Goal: Task Accomplishment & Management: Complete application form

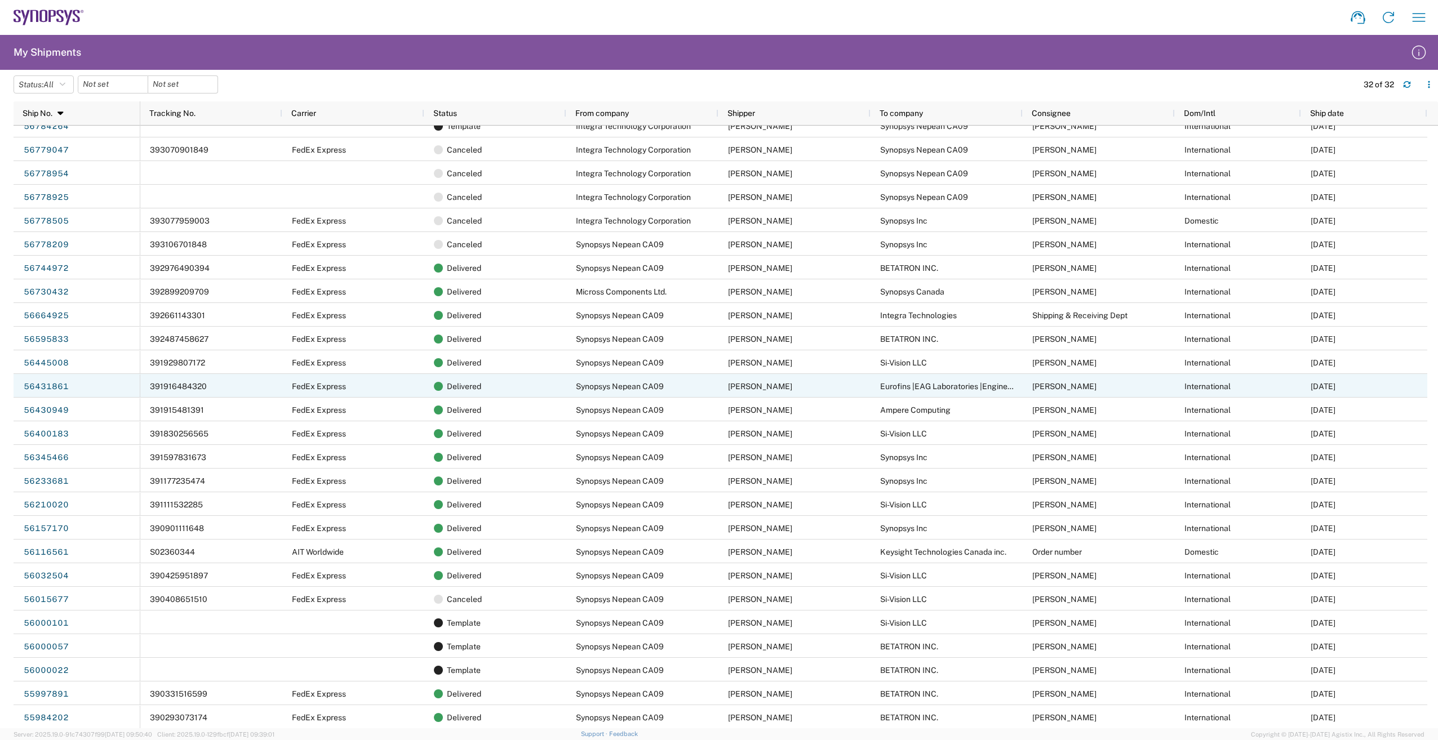
scroll to position [154, 0]
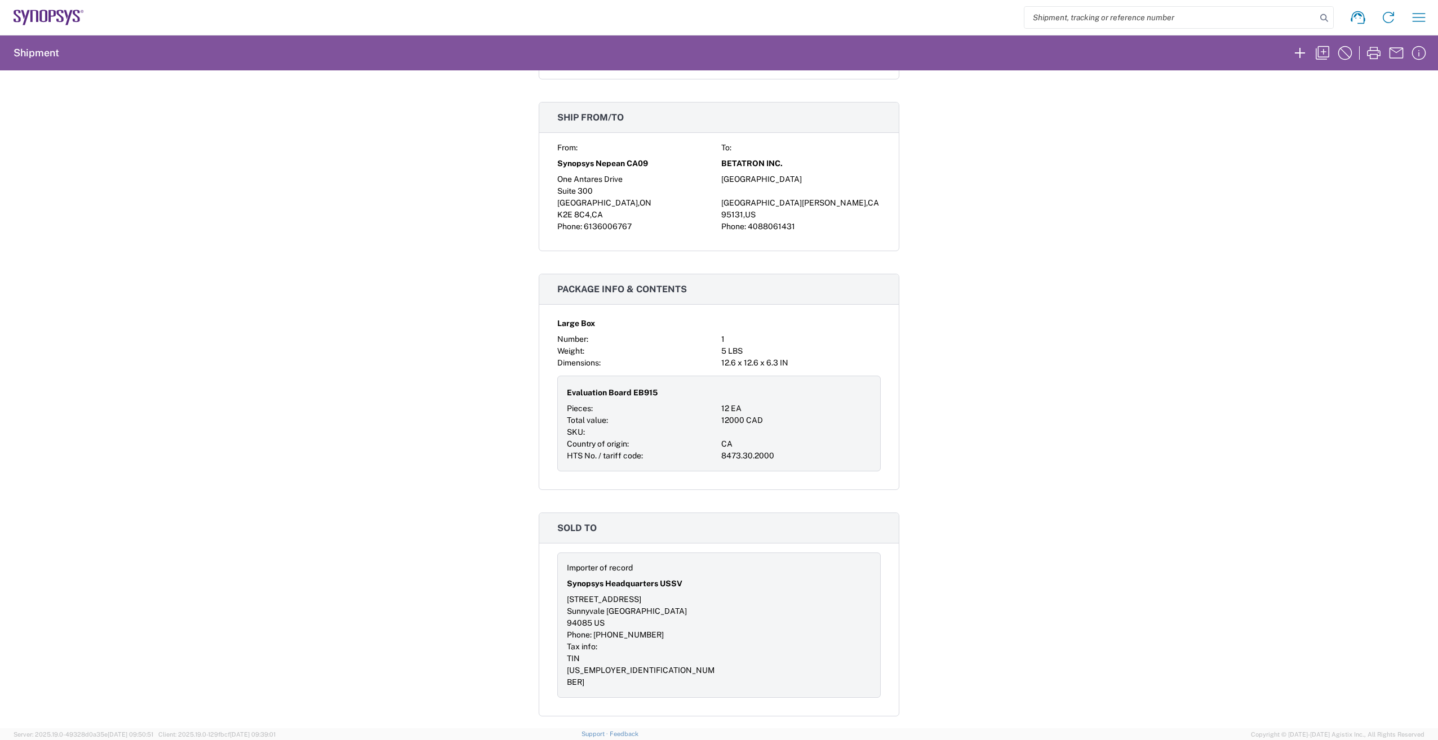
scroll to position [507, 0]
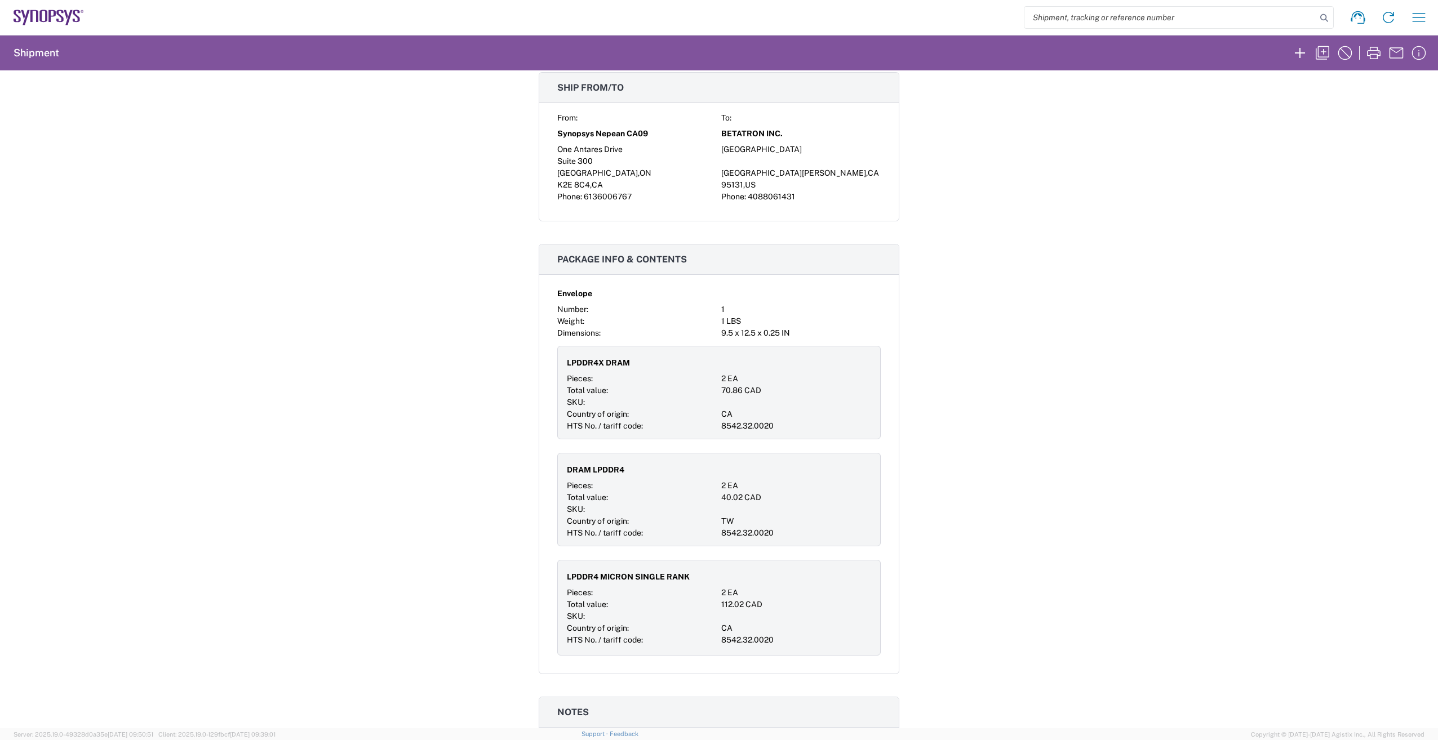
scroll to position [338, 0]
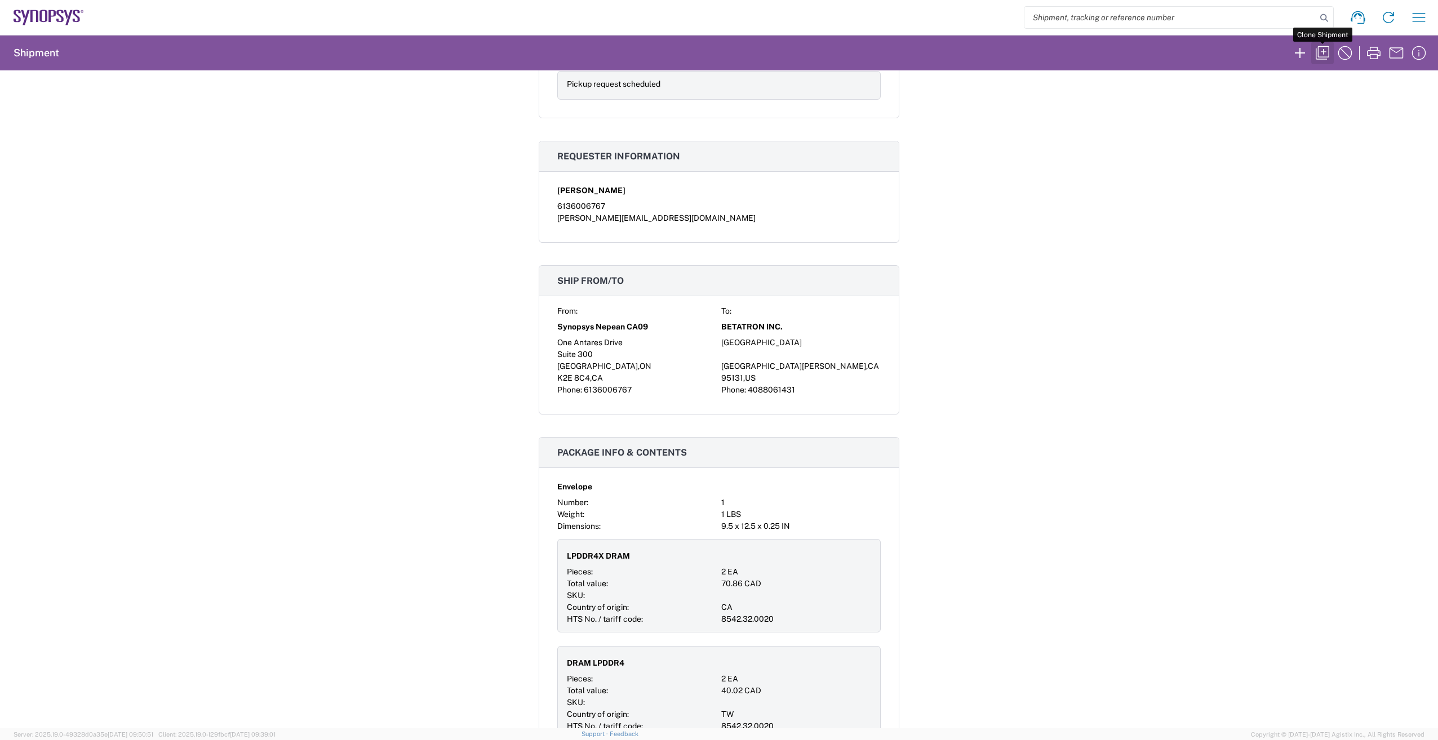
click at [1316, 54] on icon "button" at bounding box center [1323, 53] width 18 height 18
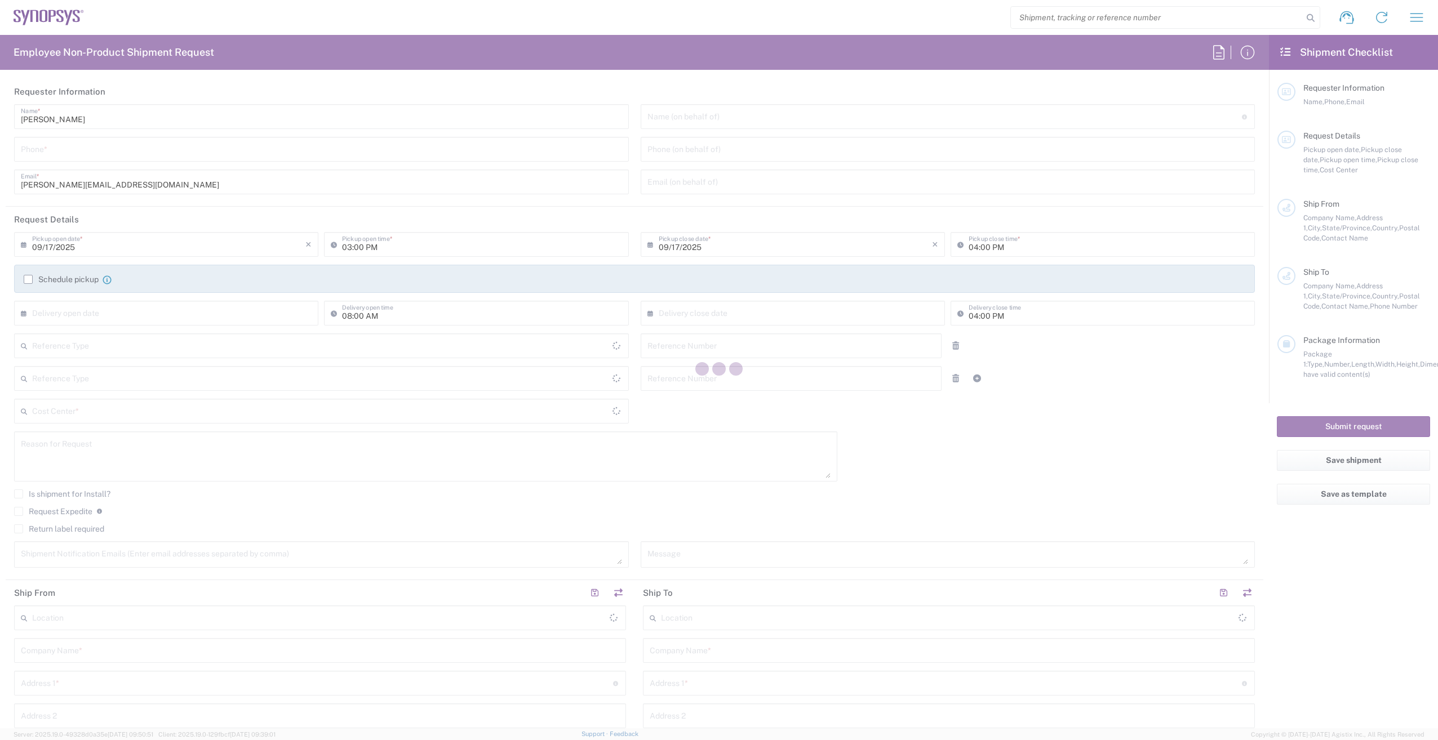
type input "Department"
type input "[GEOGRAPHIC_DATA]"
type input "Delivered at Place"
type input "[GEOGRAPHIC_DATA]"
type input "6136006767"
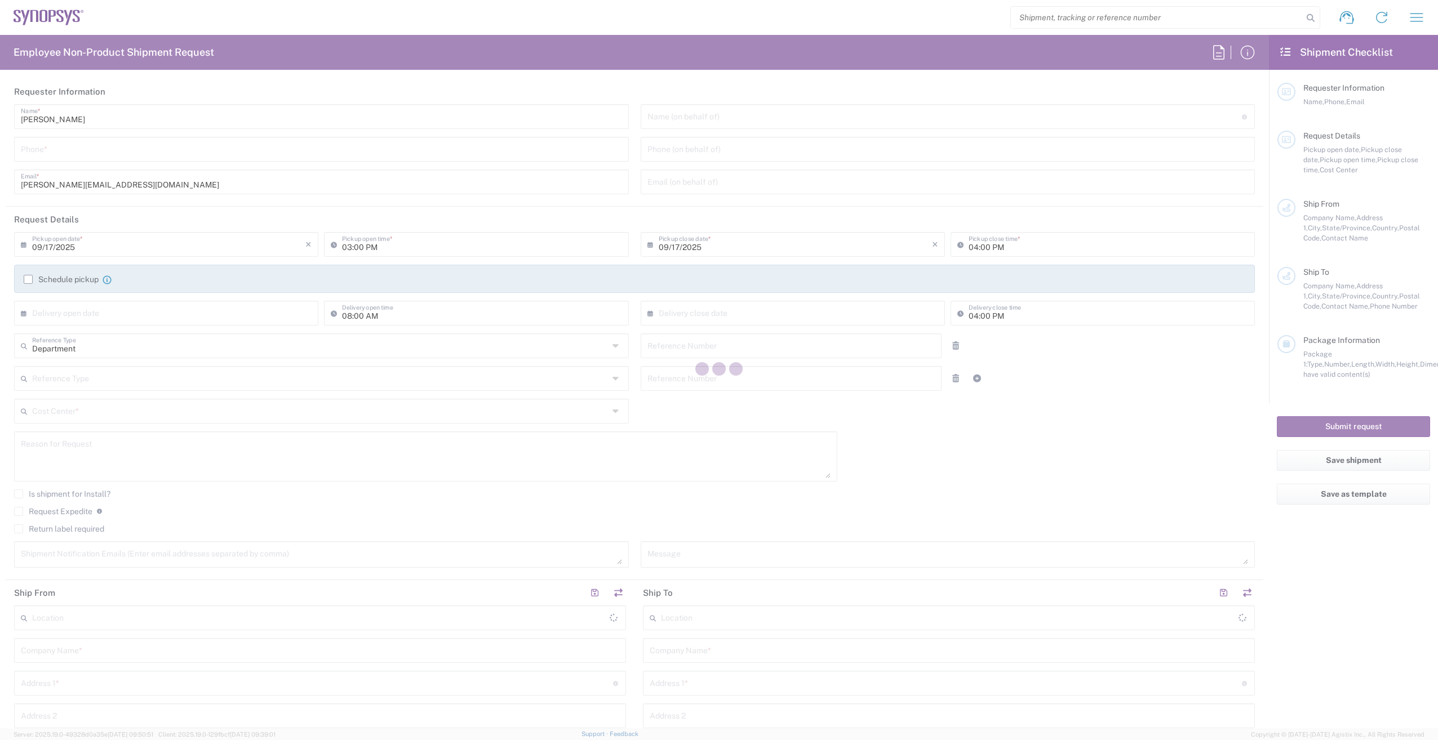
type input "10:00 AM"
type input "460672"
type textarea "Ship for board built up"
type textarea "[PERSON_NAME][EMAIL_ADDRESS][DOMAIN_NAME]"
type input "Synopsys Nepean CA09"
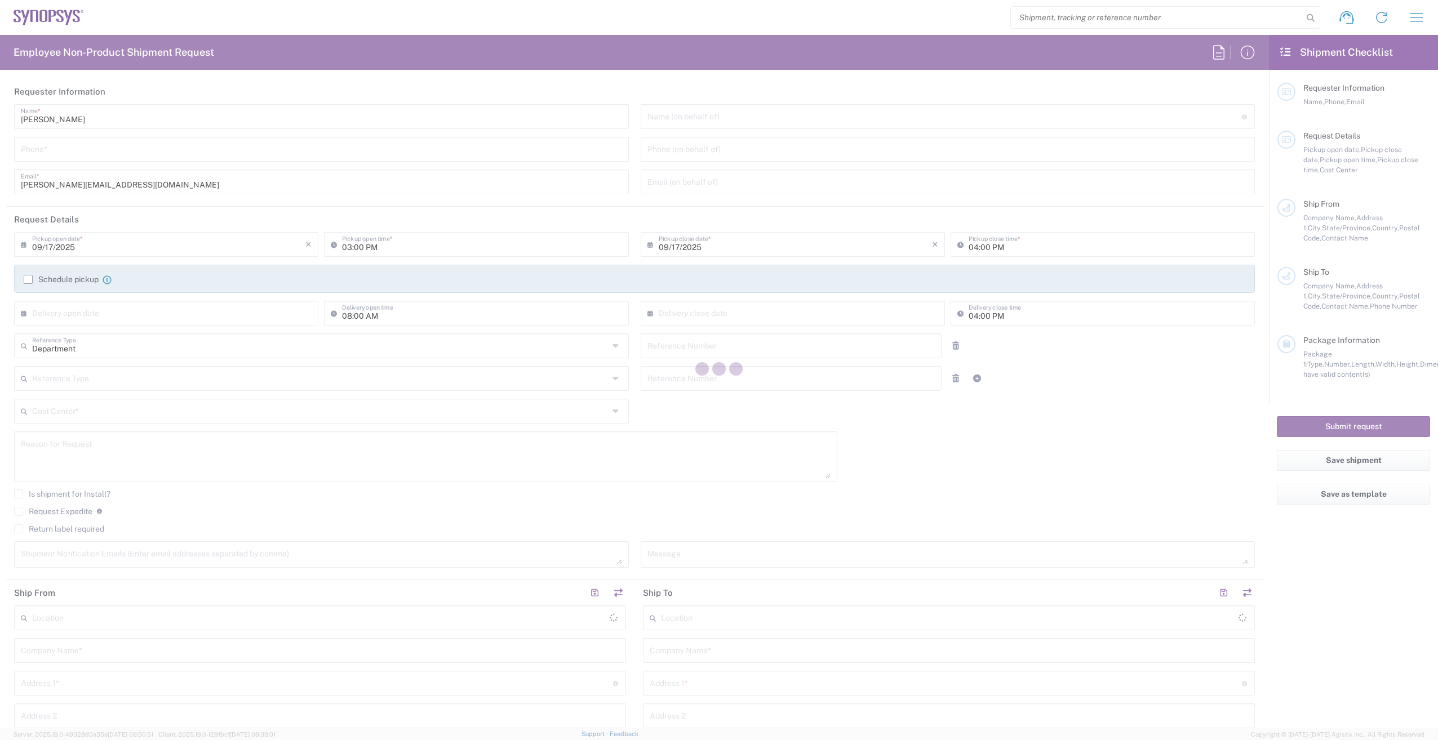
type input "One Antares Drive"
type input "Suite 300"
type input "[GEOGRAPHIC_DATA]"
type input "K2E 8C4"
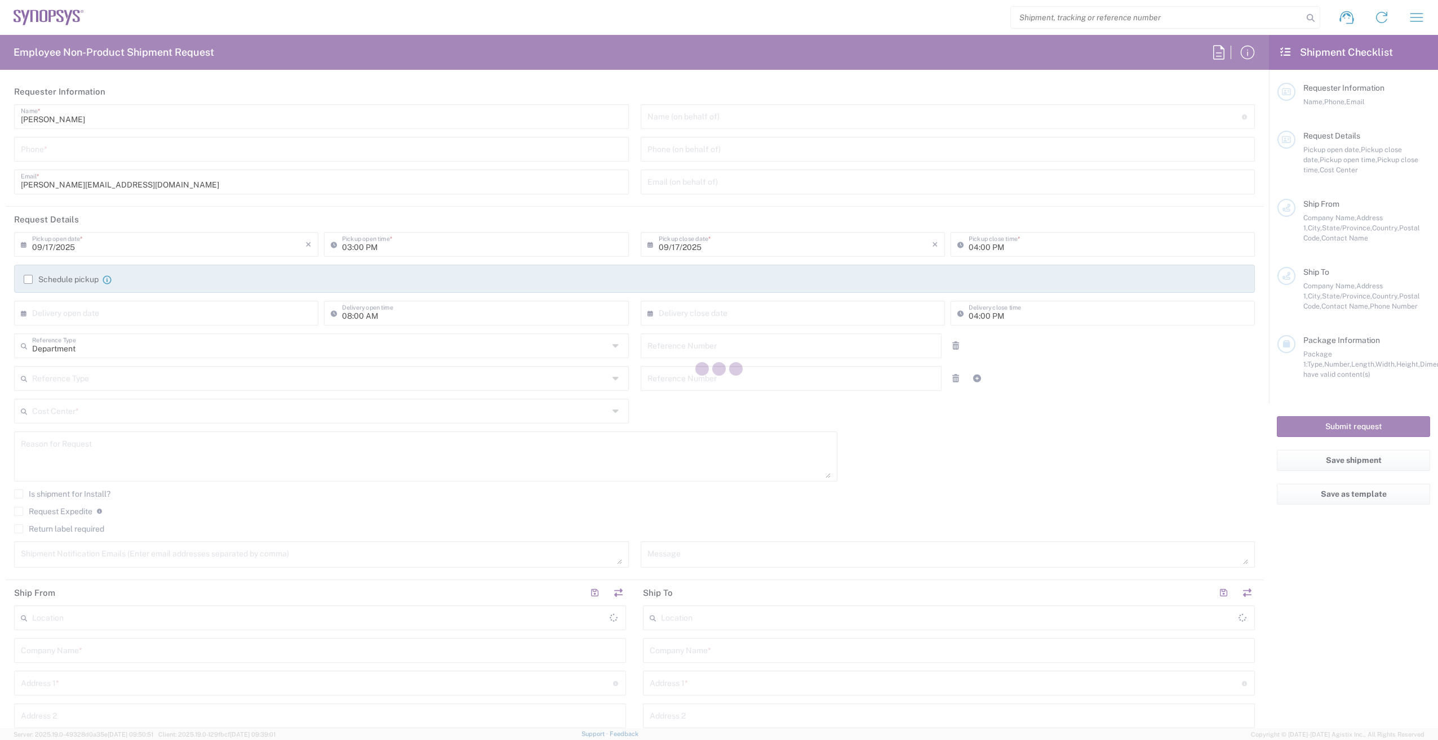
type input "[PERSON_NAME]"
type input "6136006767"
type input "[PERSON_NAME][EMAIL_ADDRESS][DOMAIN_NAME]"
type input "BETATRON INC."
type input "[GEOGRAPHIC_DATA]"
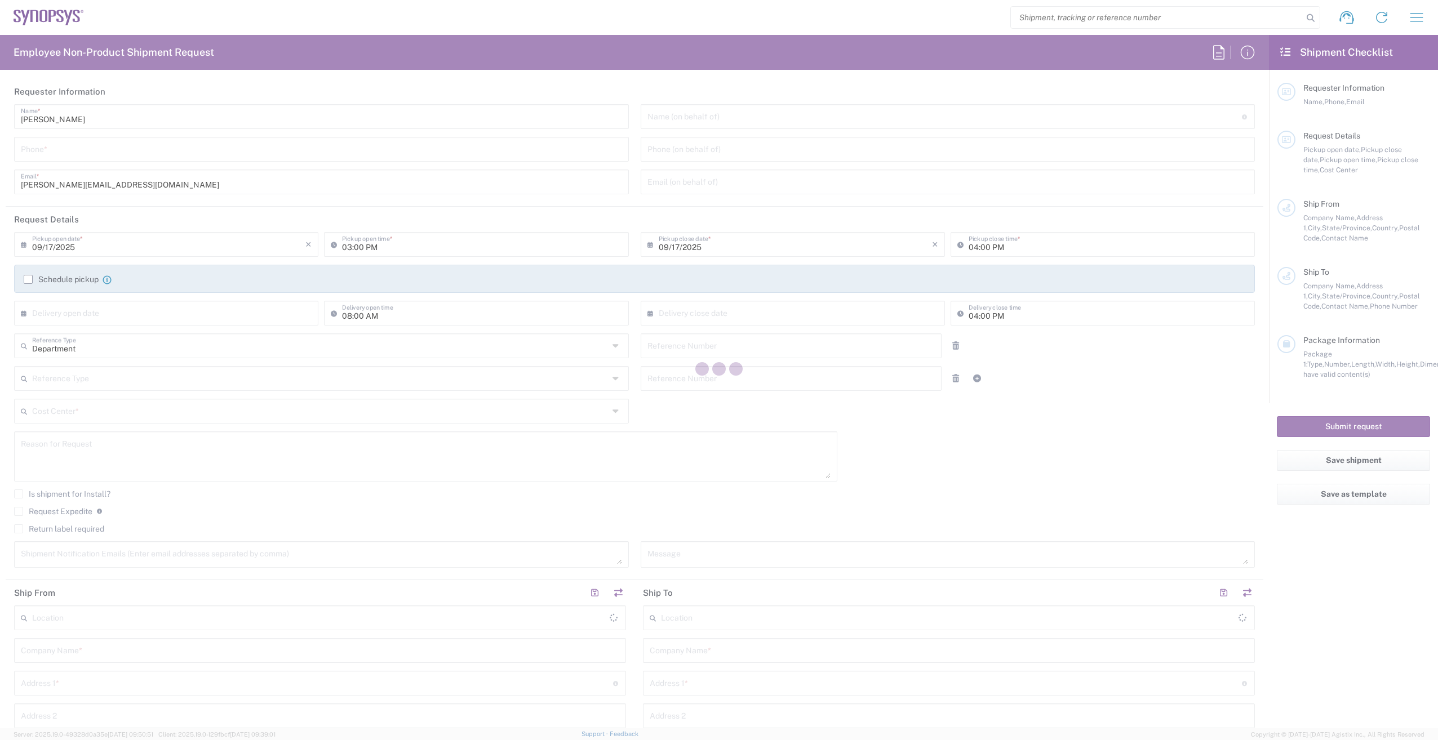
type input "[GEOGRAPHIC_DATA][PERSON_NAME]"
type input "[US_STATE]"
type input "95131"
type input "[PERSON_NAME]"
type input "4088061431"
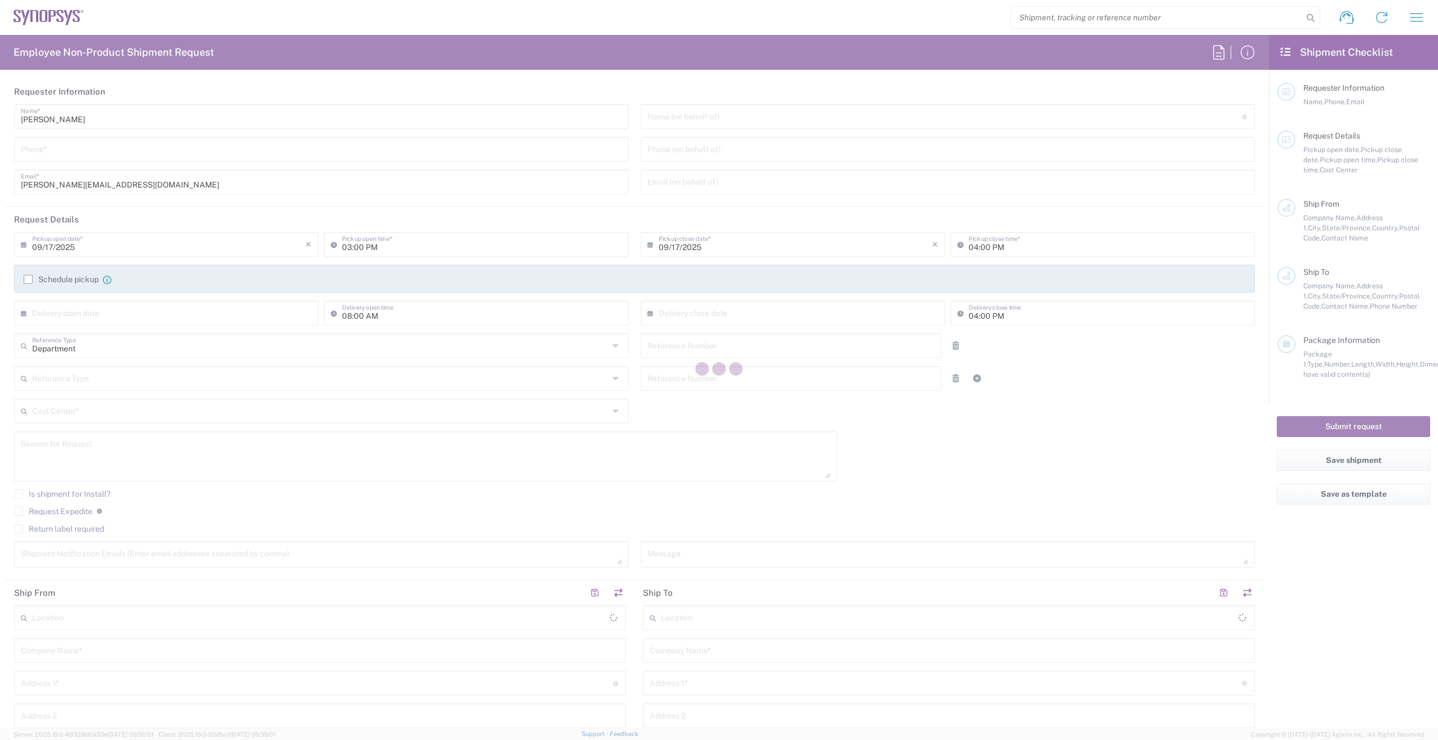
type input "[PERSON_NAME][EMAIL_ADDRESS][DOMAIN_NAME]"
type input "[GEOGRAPHIC_DATA]"
type input "US01, FIN, Distri 460672"
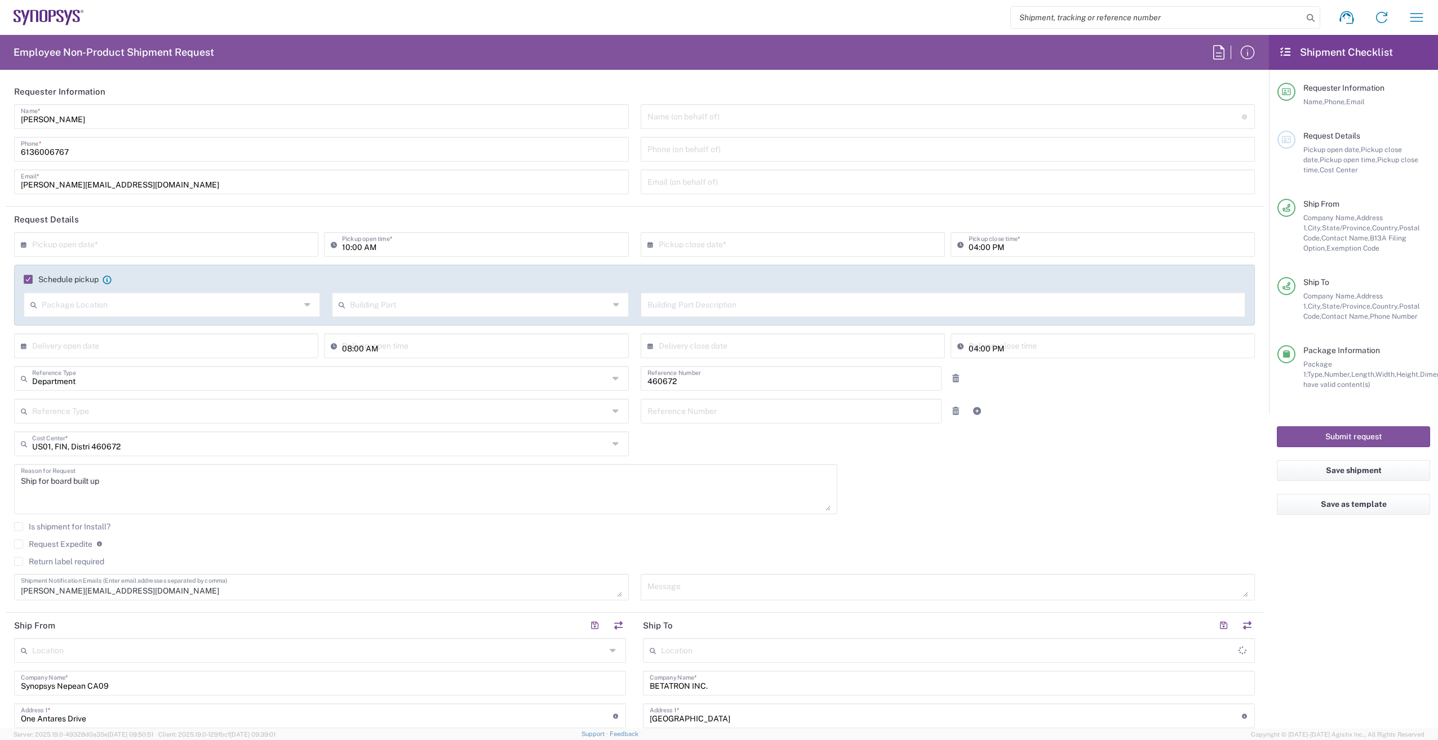
type input "Nepean CA09"
click at [171, 311] on input "text" at bounding box center [171, 304] width 259 height 20
click at [178, 241] on input "text" at bounding box center [168, 244] width 273 height 20
click at [185, 330] on span "18" at bounding box center [184, 331] width 17 height 16
type input "[DATE]"
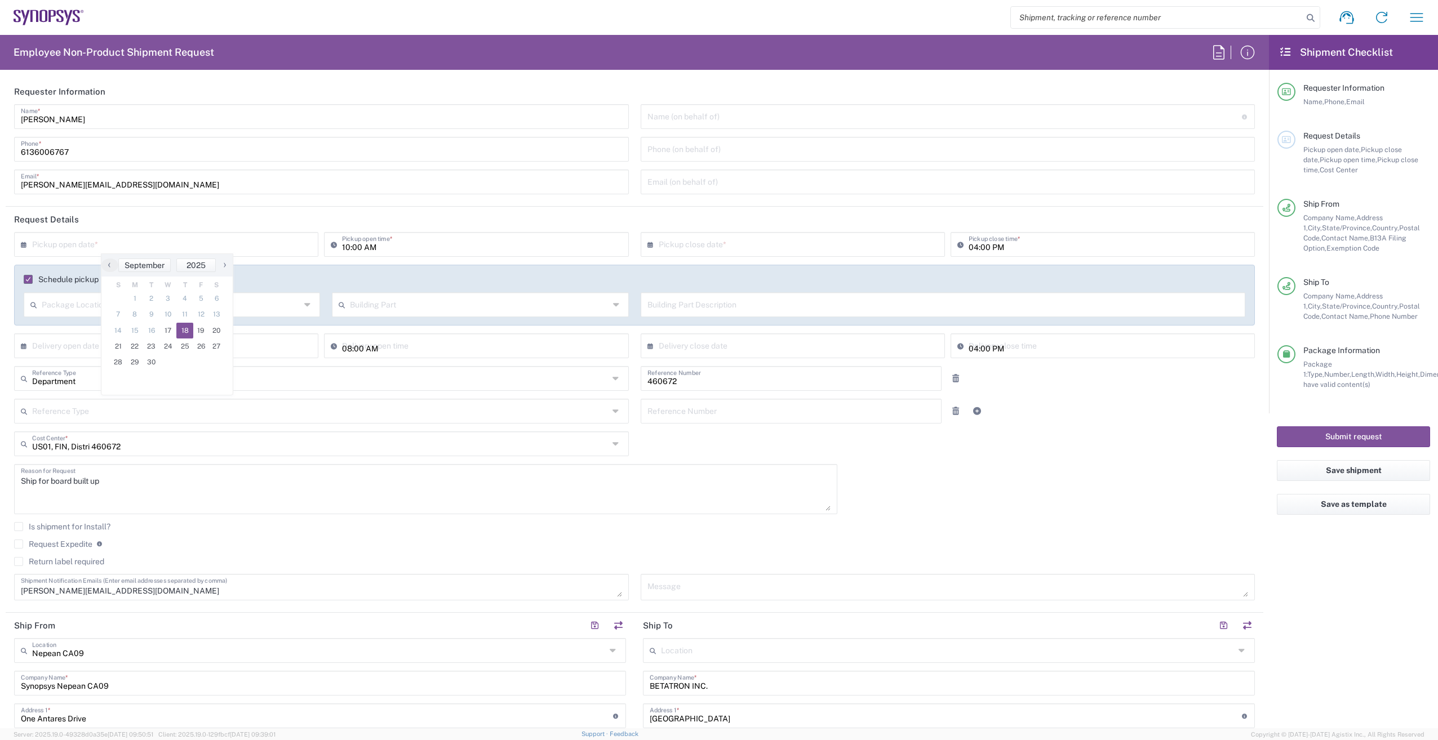
type input "[DATE]"
click at [971, 250] on input "04:00 PM" at bounding box center [1108, 244] width 279 height 20
type input "05:00 PM"
click at [1030, 511] on div "[DATE] × Pickup open date * Cancel Apply 10:00 AM Pickup open time * [DATE] × P…" at bounding box center [634, 420] width 1253 height 376
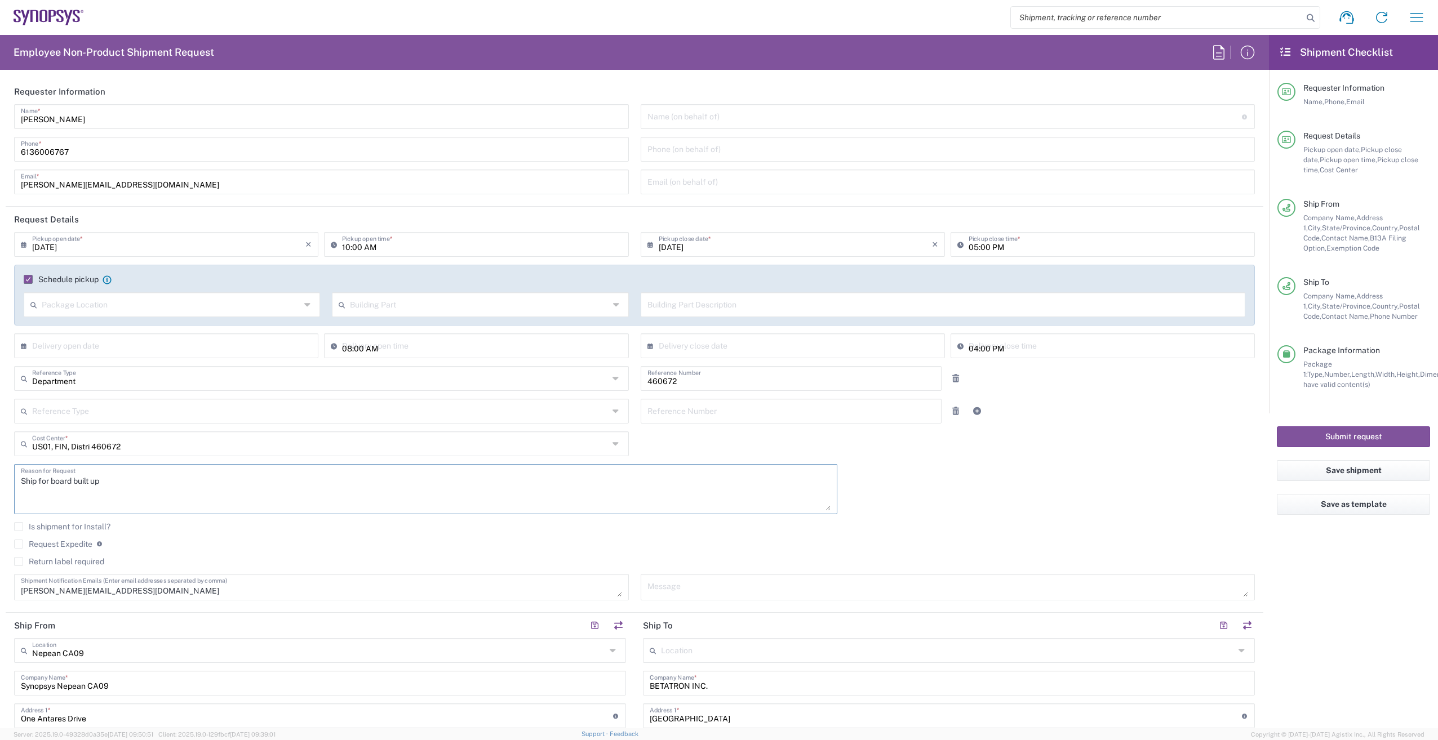
drag, startPoint x: 117, startPoint y: 484, endPoint x: 20, endPoint y: 485, distance: 96.9
click at [20, 485] on div "Ship for board built up Reason for Request" at bounding box center [425, 489] width 823 height 50
click at [41, 480] on textarea "Ship for board built up" at bounding box center [426, 489] width 810 height 43
drag, startPoint x: 39, startPoint y: 482, endPoint x: 143, endPoint y: 473, distance: 104.1
click at [143, 473] on textarea "Ship for board built up" at bounding box center [426, 489] width 810 height 43
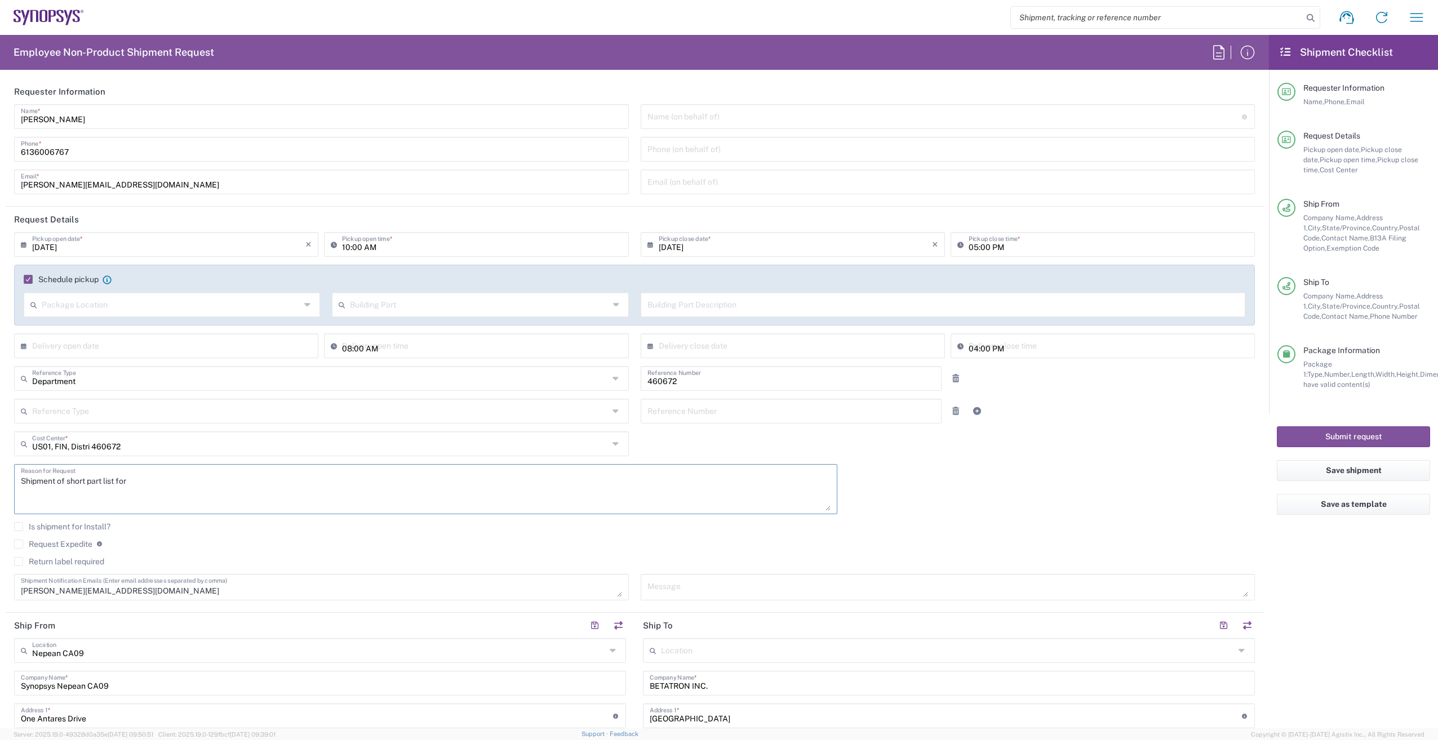
click at [138, 477] on textarea "Shipment of short part list for" at bounding box center [426, 489] width 810 height 43
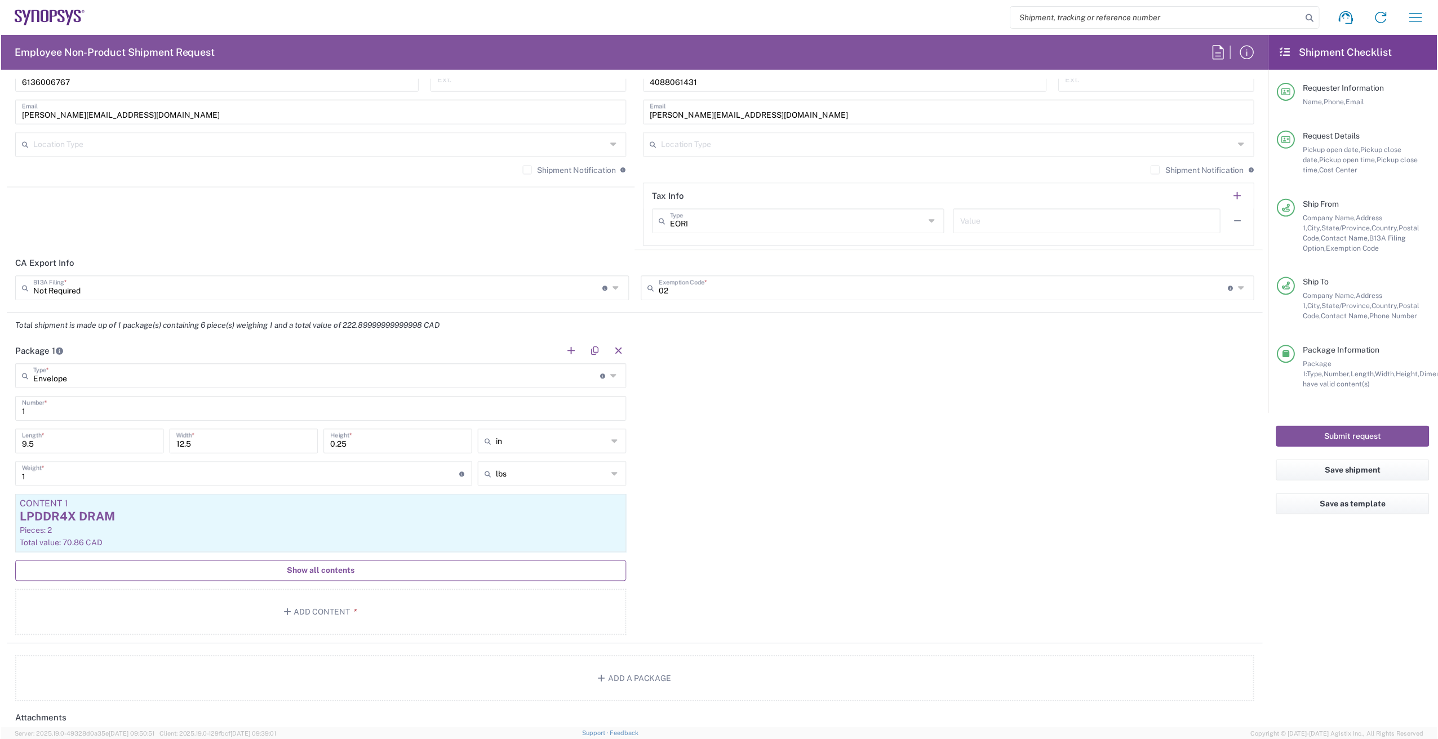
scroll to position [1014, 0]
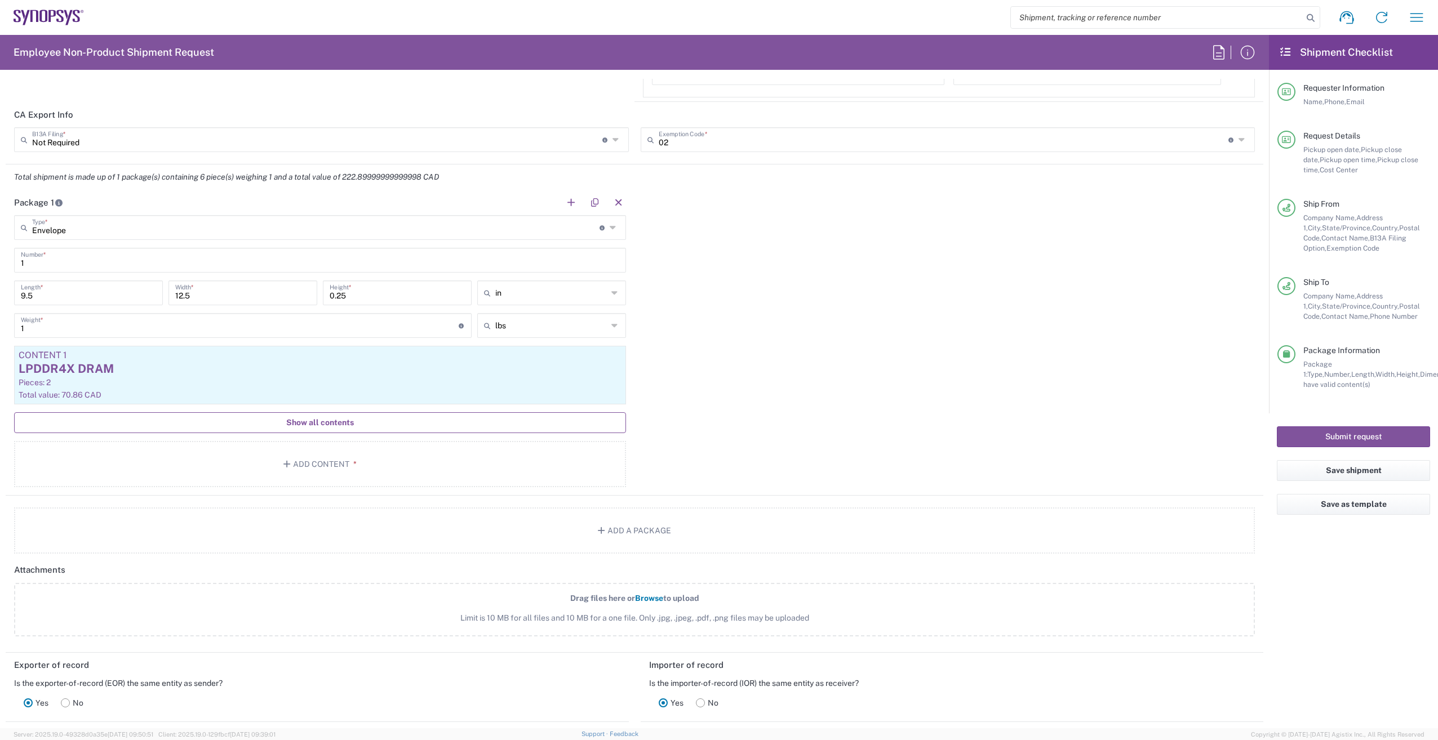
type textarea "Shipment of short part list for D9"
click at [342, 425] on span "Show all contents" at bounding box center [320, 423] width 68 height 11
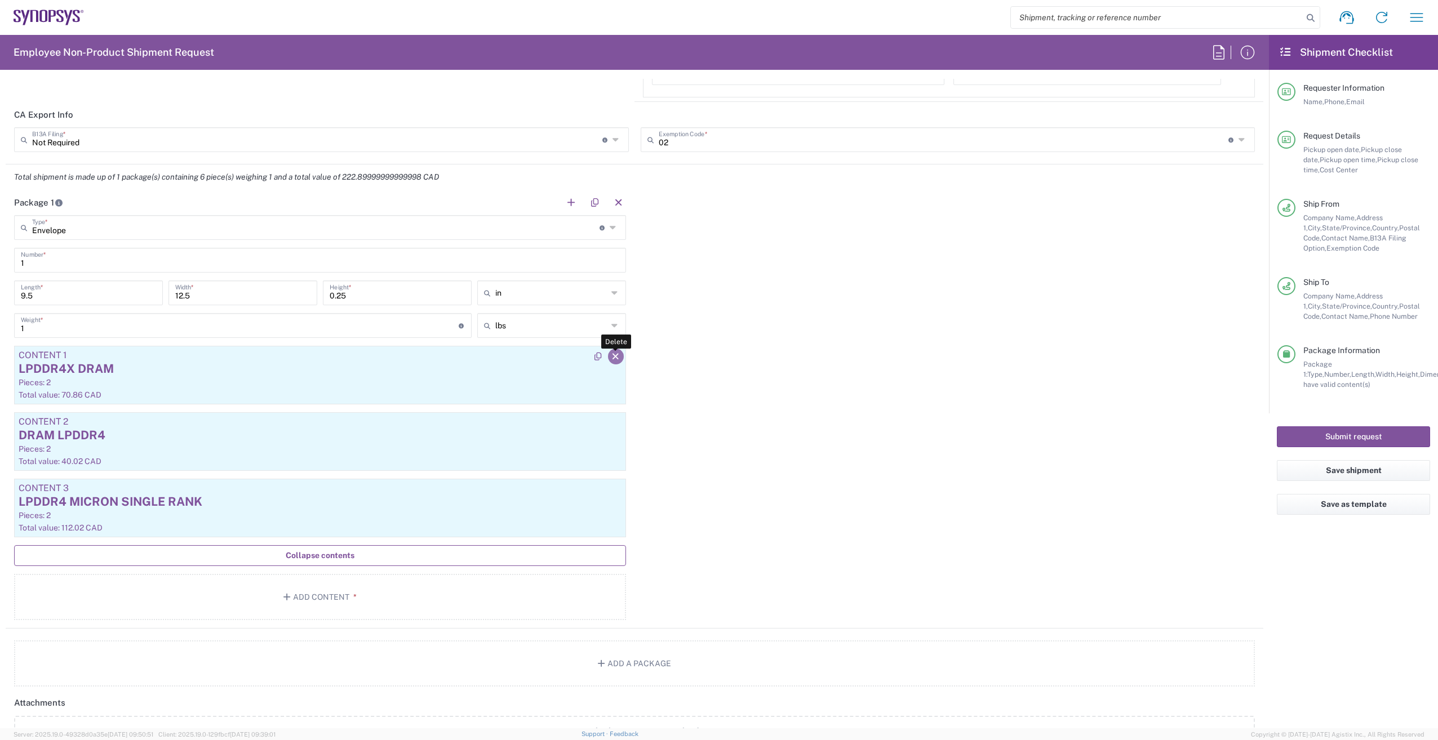
click at [613, 357] on icon "button" at bounding box center [616, 357] width 10 height 8
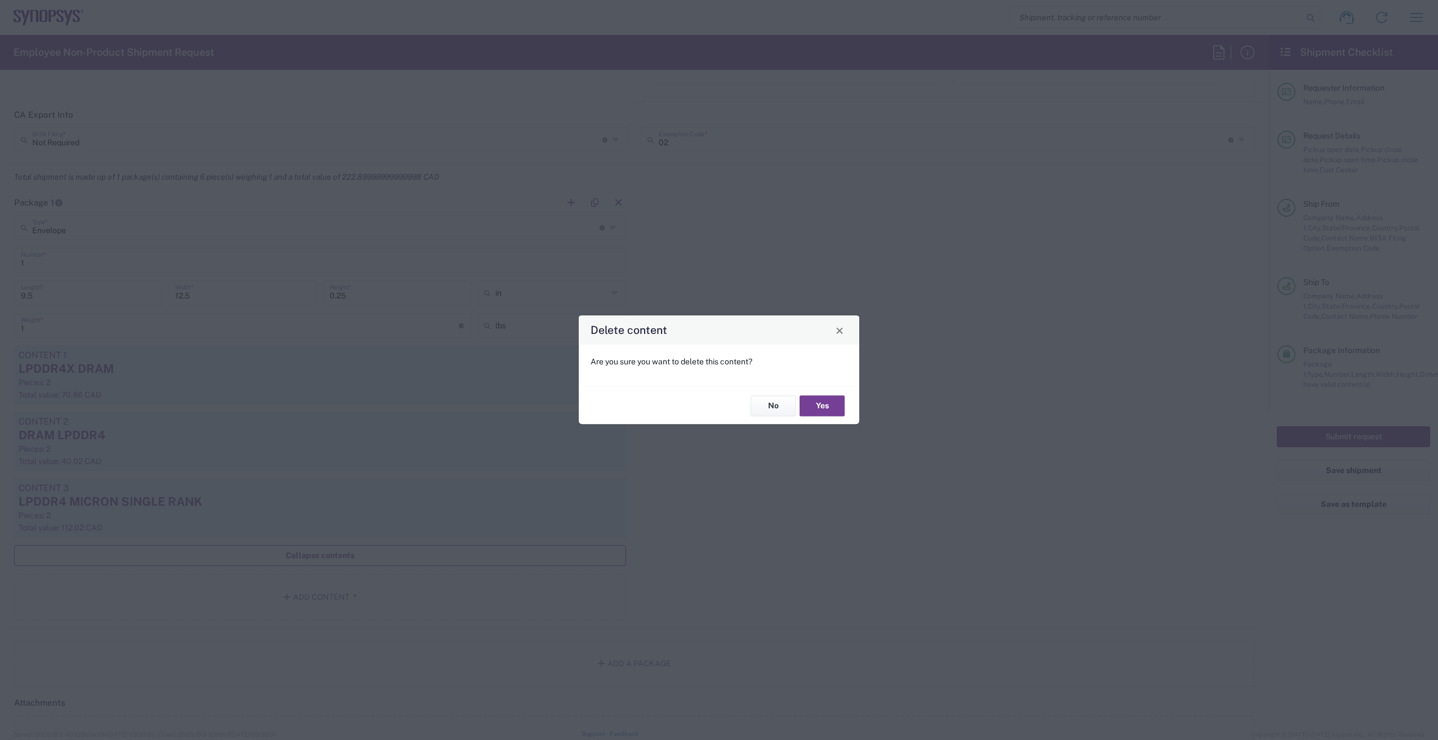
click at [824, 404] on button "Yes" at bounding box center [822, 406] width 45 height 21
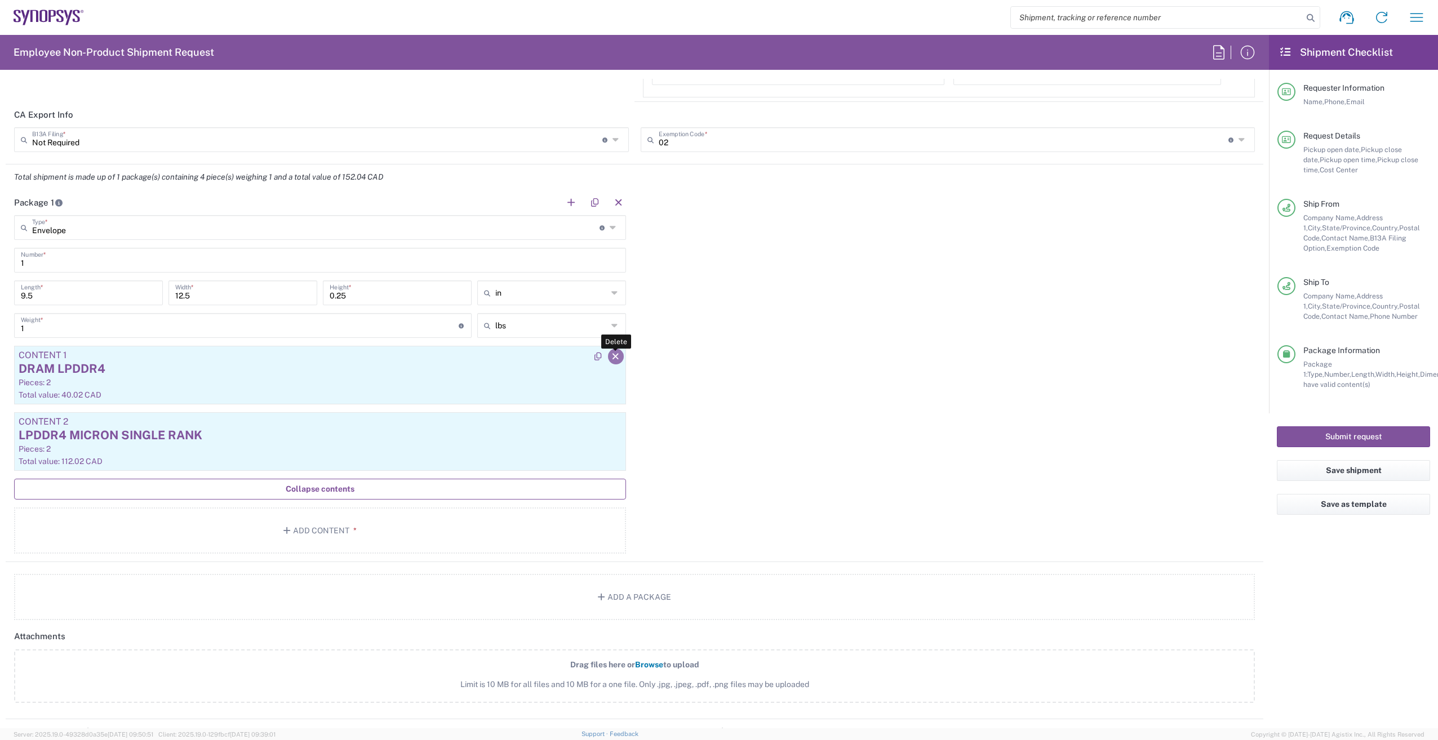
click at [611, 355] on icon "button" at bounding box center [616, 357] width 10 height 8
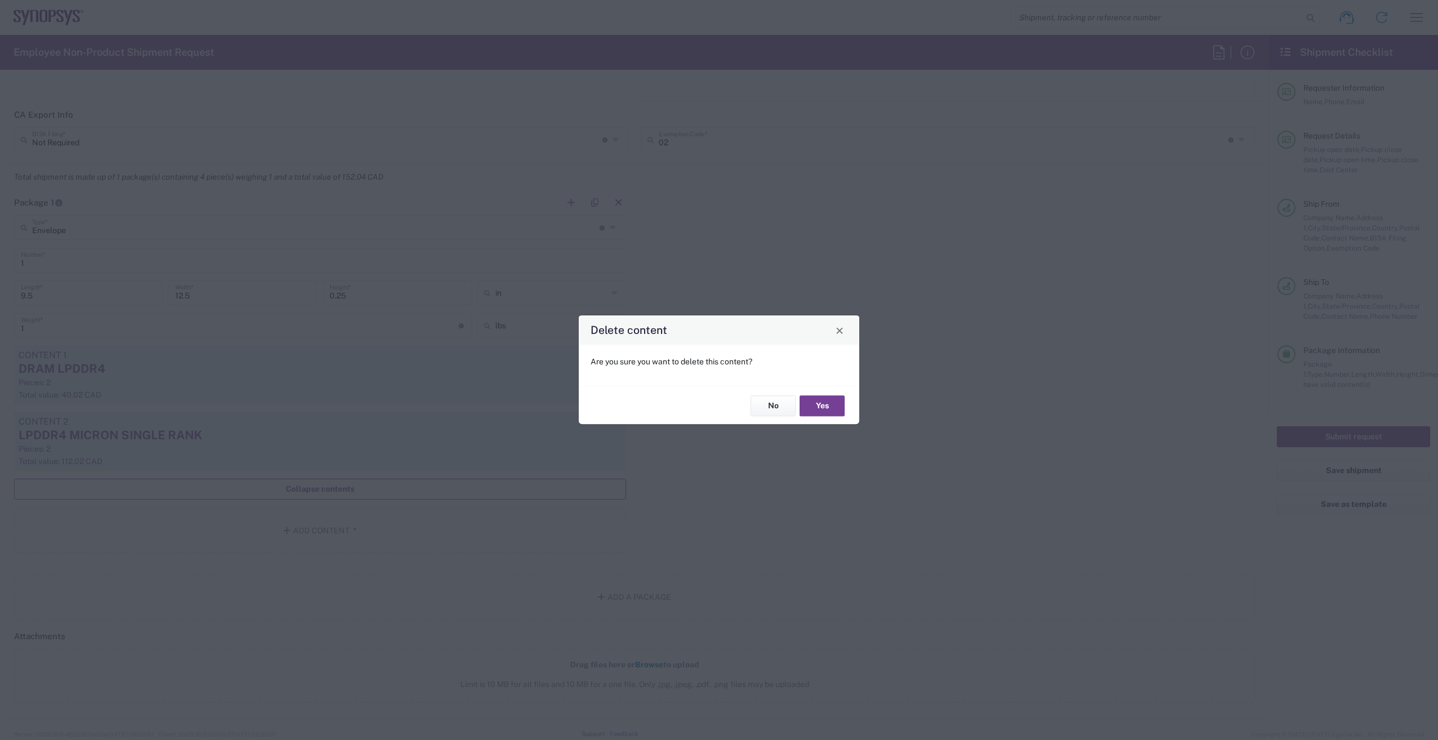
click at [829, 396] on button "Yes" at bounding box center [822, 406] width 45 height 21
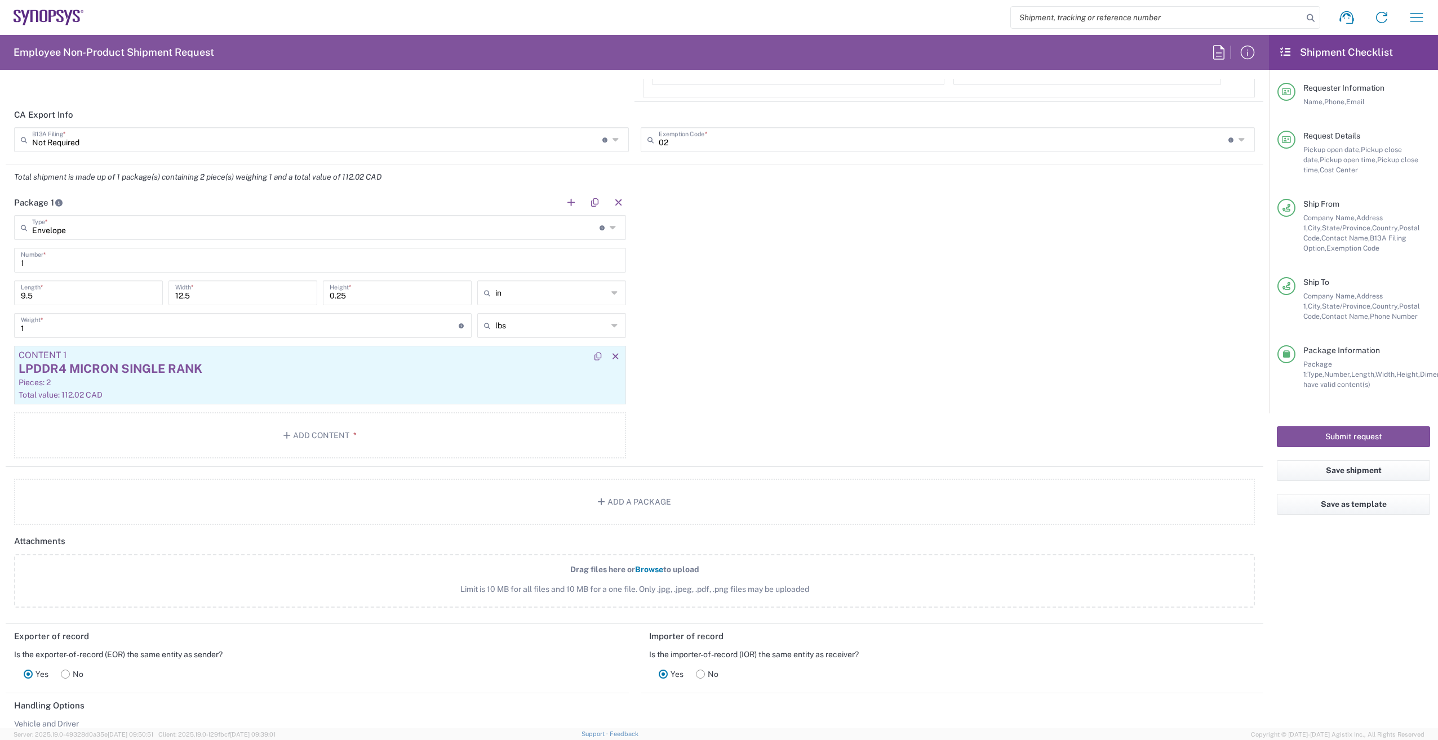
click at [491, 369] on div "LPDDR4 MICRON SINGLE RANK" at bounding box center [320, 369] width 603 height 17
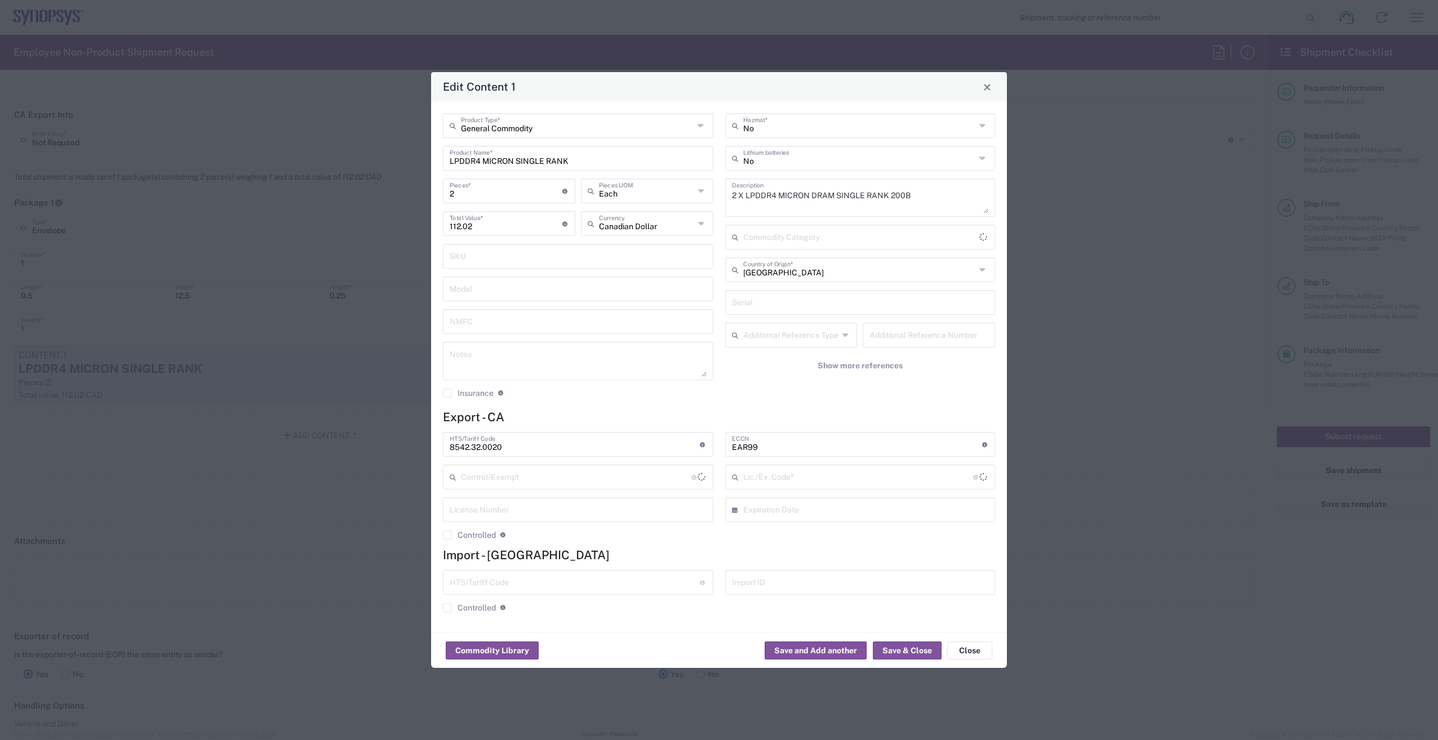
type input "BIS"
type input "NLR - No License Required"
click at [971, 650] on button "Close" at bounding box center [969, 651] width 45 height 18
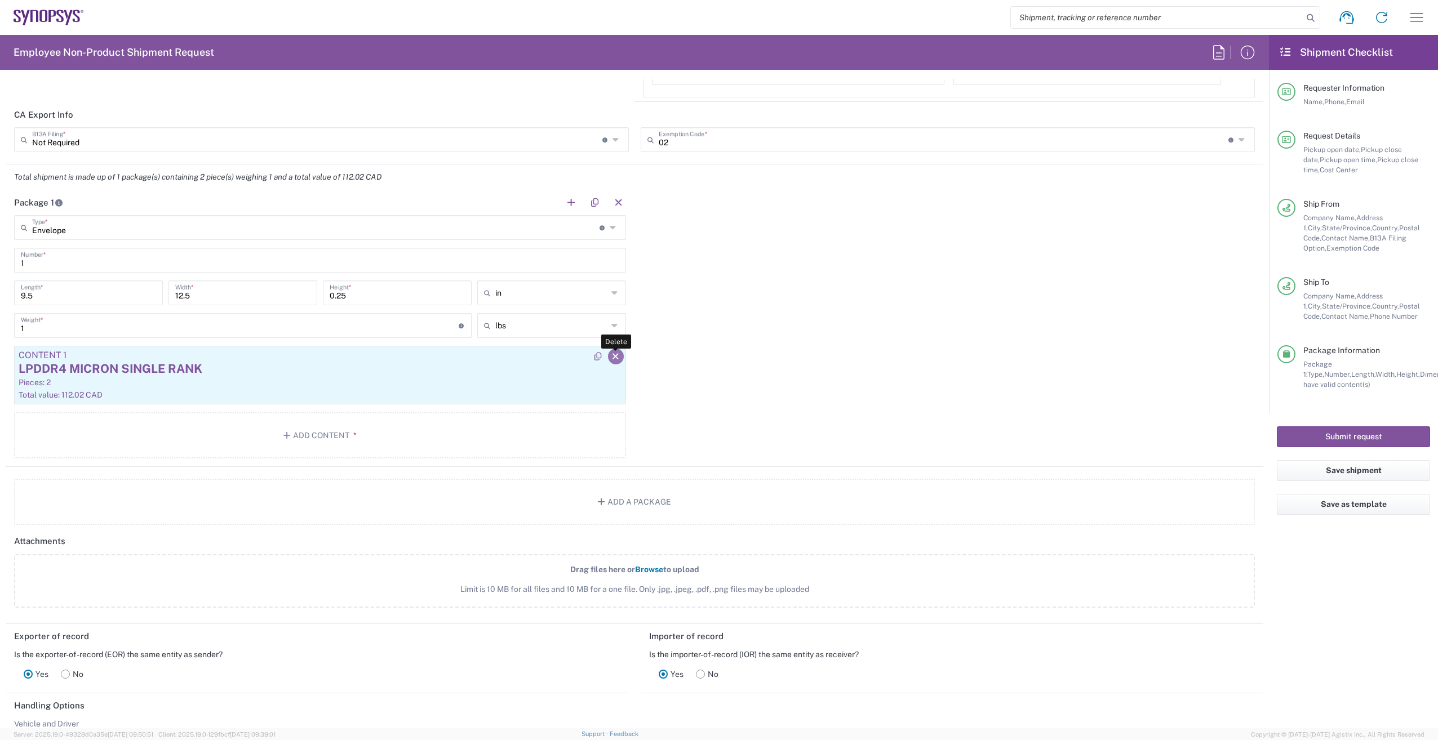
click at [611, 360] on icon "button" at bounding box center [616, 357] width 10 height 8
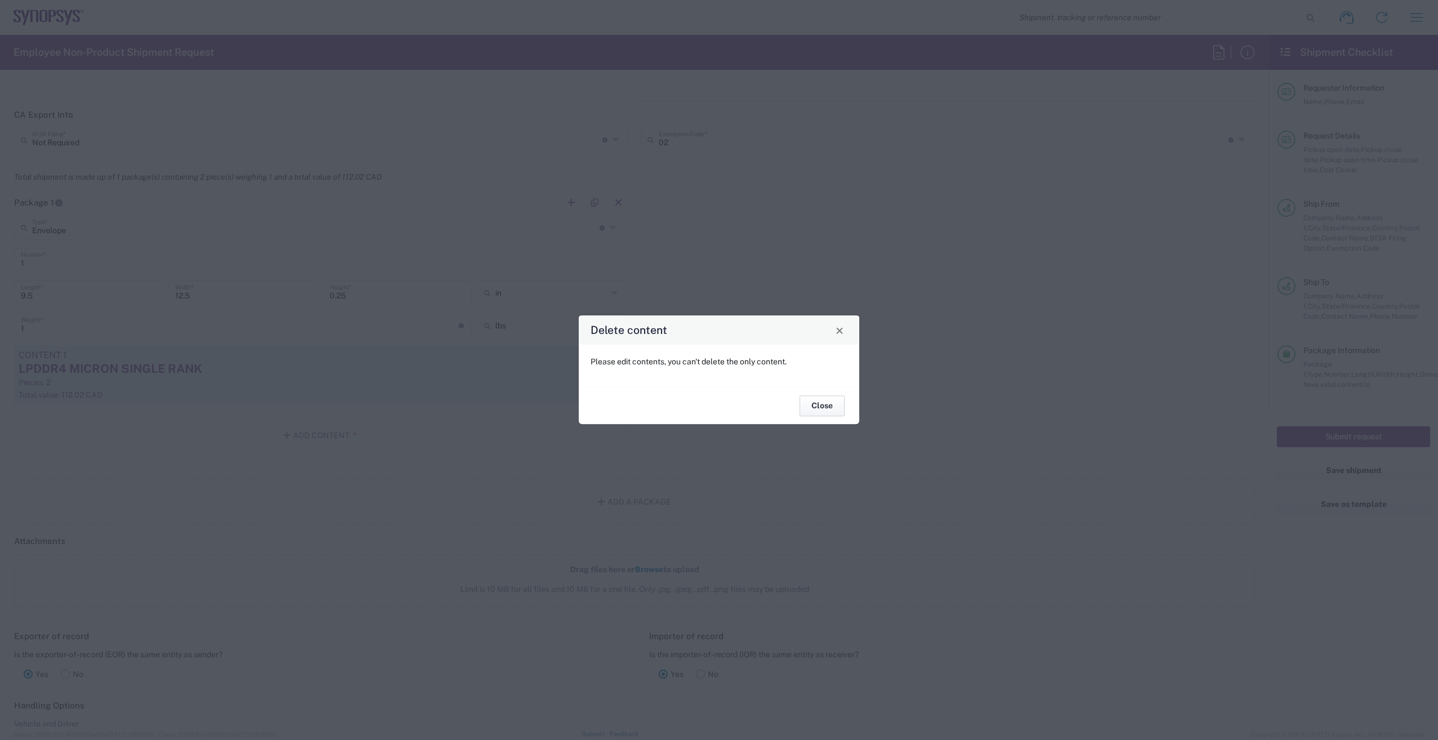
click at [832, 413] on button "Close" at bounding box center [822, 406] width 45 height 21
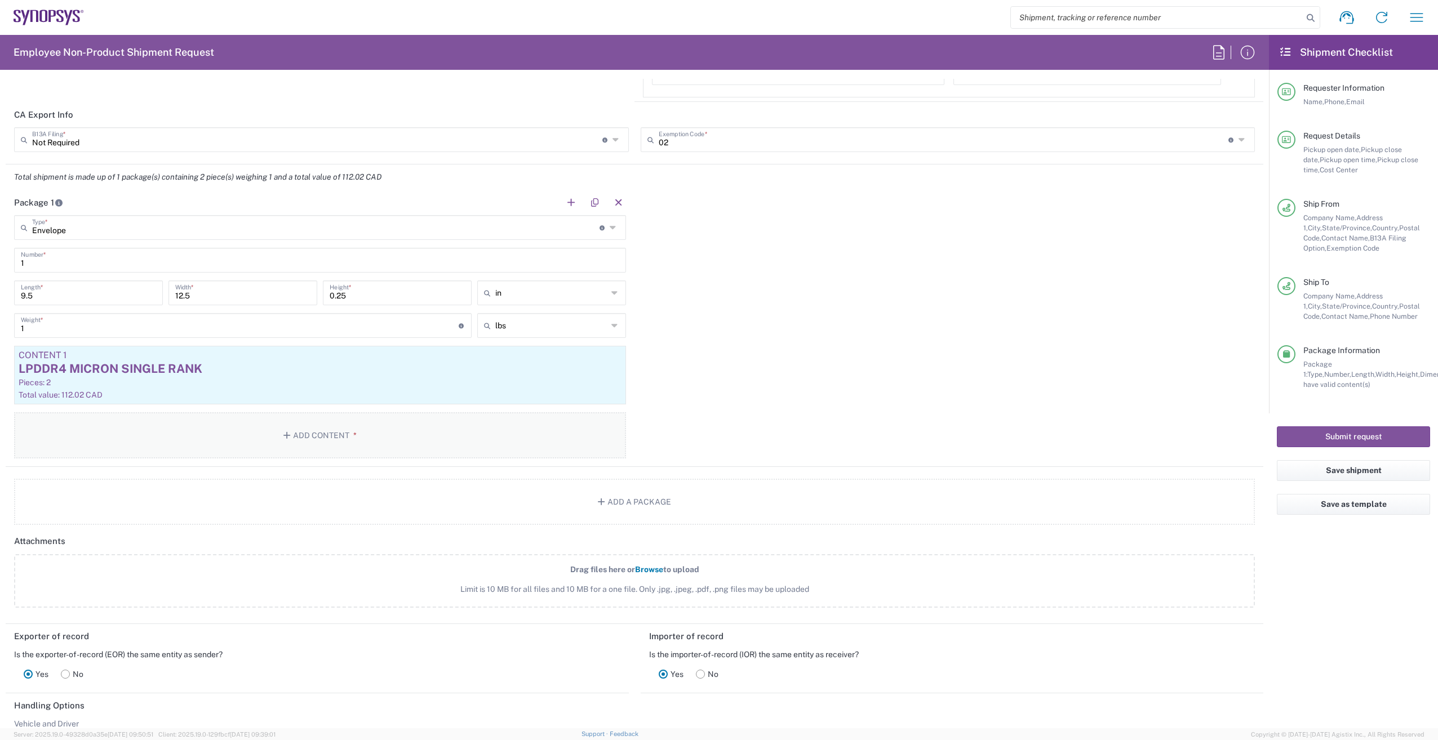
click at [361, 428] on button "Add Content *" at bounding box center [320, 435] width 612 height 46
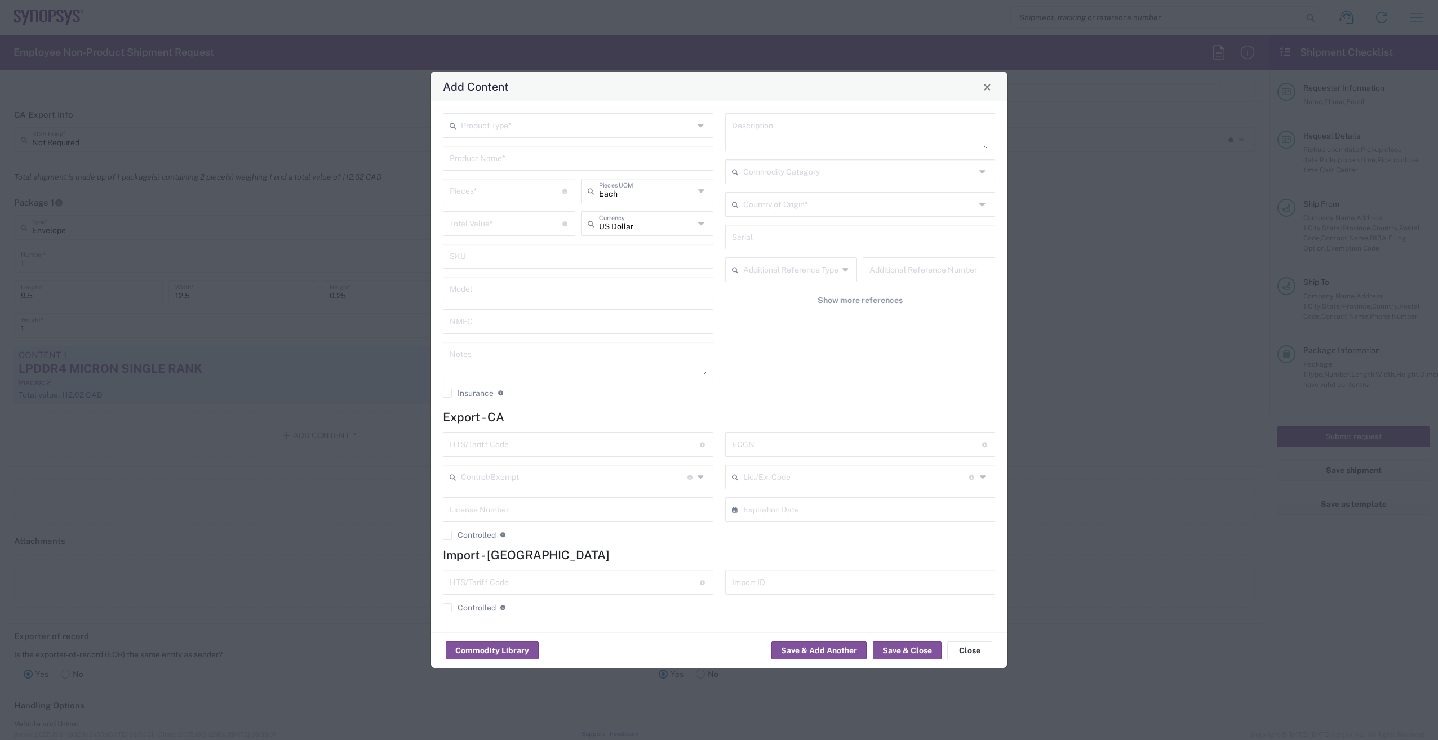
click at [502, 128] on input "text" at bounding box center [577, 125] width 233 height 20
click at [520, 169] on span "General Commodity" at bounding box center [578, 168] width 268 height 17
type input "General Commodity"
click at [580, 163] on input "text" at bounding box center [578, 158] width 257 height 20
type input "Res SMD 49.9 0HM"
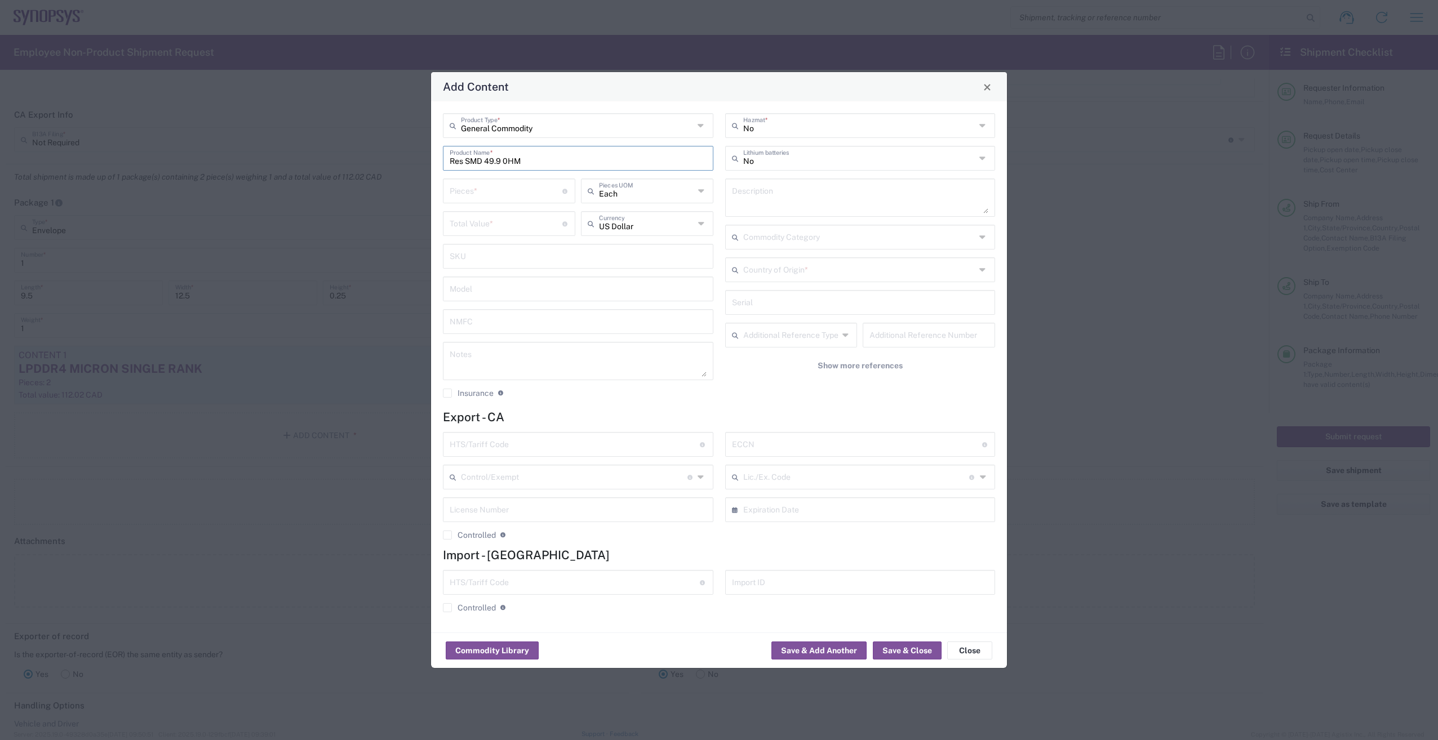
click at [525, 192] on input "number" at bounding box center [506, 190] width 113 height 20
type input "3000"
click at [755, 196] on textarea at bounding box center [860, 198] width 257 height 32
drag, startPoint x: 534, startPoint y: 163, endPoint x: 434, endPoint y: 159, distance: 100.4
click at [407, 158] on div "Add Content General Commodity Product Type * Res SMD 49.9 0HM Product Name * 30…" at bounding box center [719, 370] width 1438 height 740
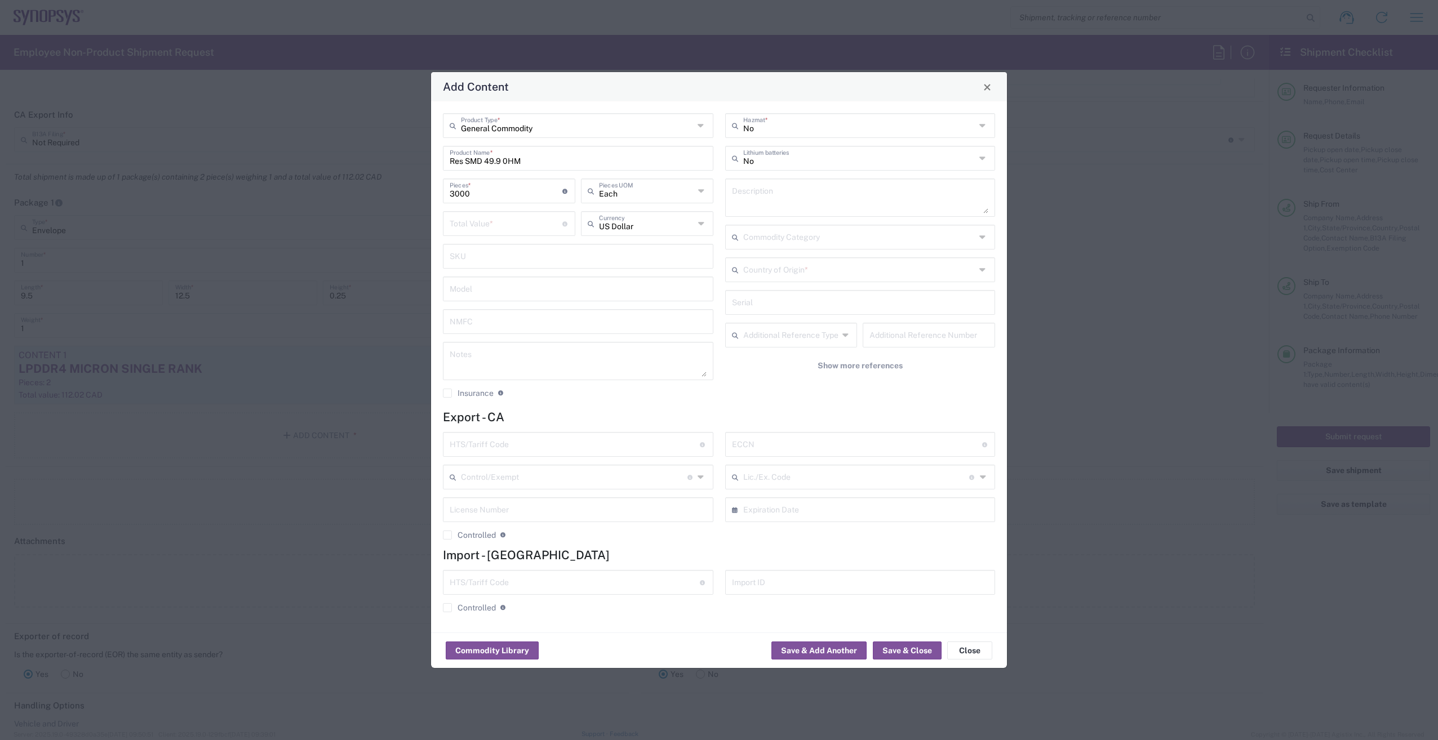
click at [756, 178] on div "No Hazmat * No Lithium batteries Description Commodity Category Country of Orig…" at bounding box center [860, 259] width 282 height 293
click at [755, 192] on textarea at bounding box center [860, 198] width 257 height 32
paste textarea "Res SMD 49.9 0HM"
type textarea "3000x Res SMD 49.9 0HM"
click at [1141, 310] on div "Add Content General Commodity Product Type * Res SMD 49.9 0HM Product Name * 30…" at bounding box center [719, 370] width 1438 height 740
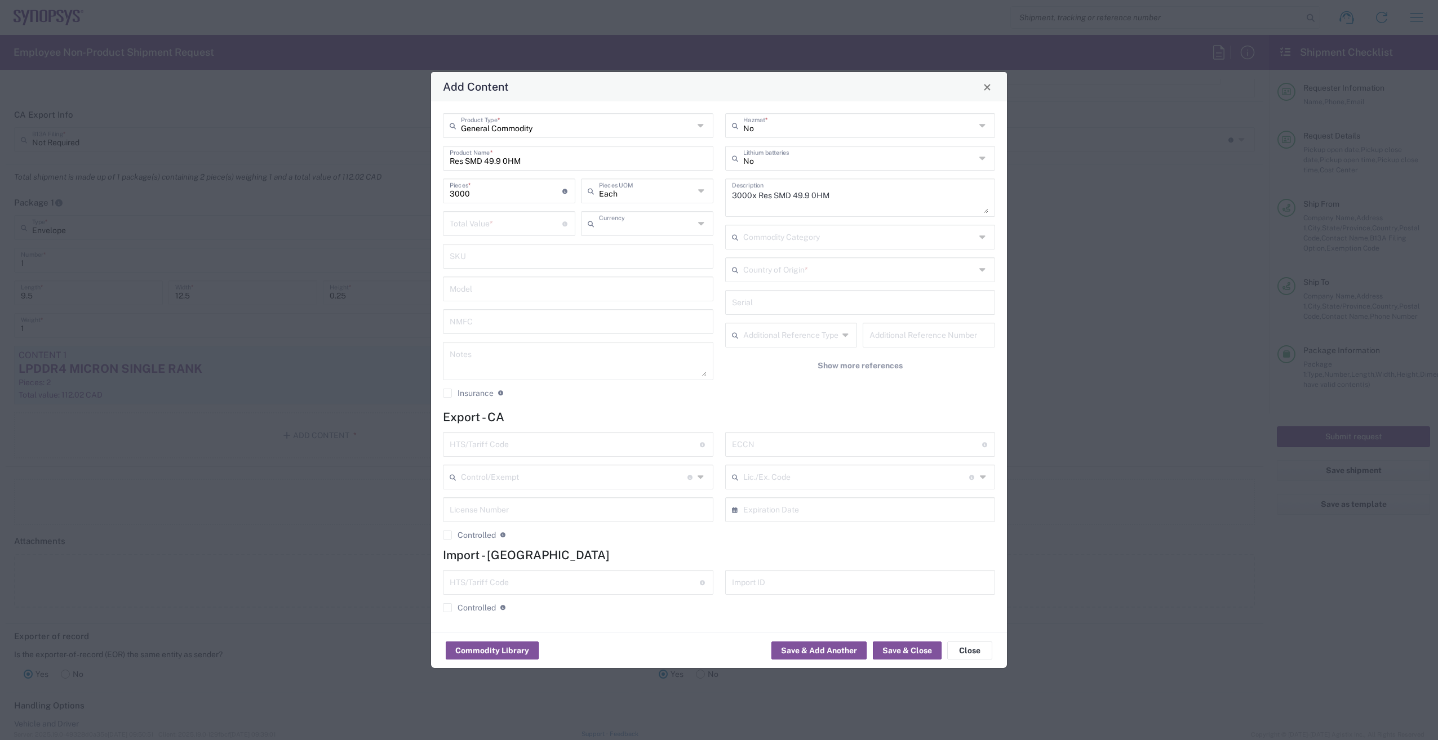
click at [688, 227] on input "text" at bounding box center [647, 223] width 96 height 20
click at [648, 251] on span "Canadian Dollar" at bounding box center [647, 247] width 130 height 17
type input "Canadian Dollar"
paste input "386.66"
type input "386.66"
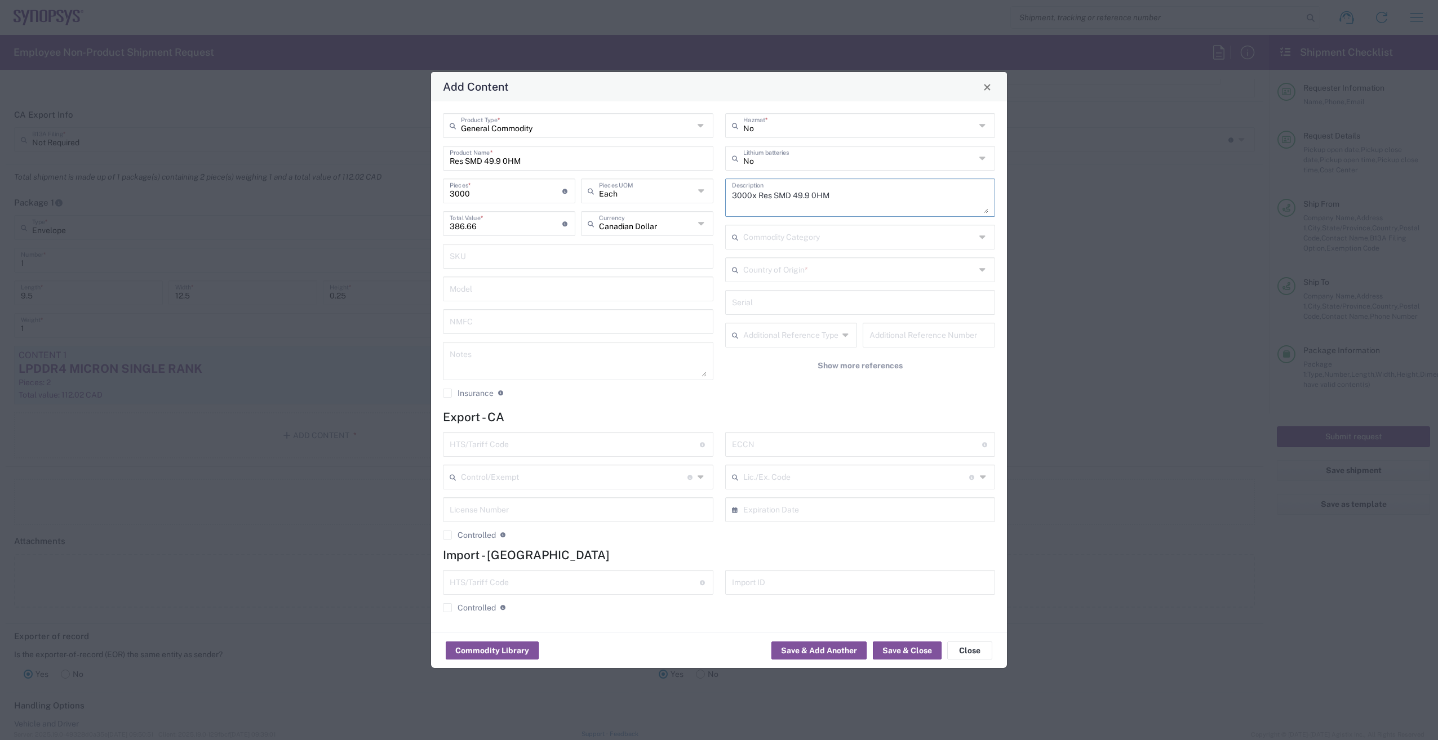
drag, startPoint x: 761, startPoint y: 196, endPoint x: 845, endPoint y: 197, distance: 83.4
click at [845, 197] on textarea "3000x Res SMD 49.9 0HM" at bounding box center [860, 198] width 257 height 32
paste textarea "ES SMD 49.9 OHM 0.1% 1/16W 0402"
type textarea "3000x RES SMD 49.9 OHM 0.1% 1/16W 0402"
drag, startPoint x: 533, startPoint y: 160, endPoint x: 429, endPoint y: 161, distance: 103.7
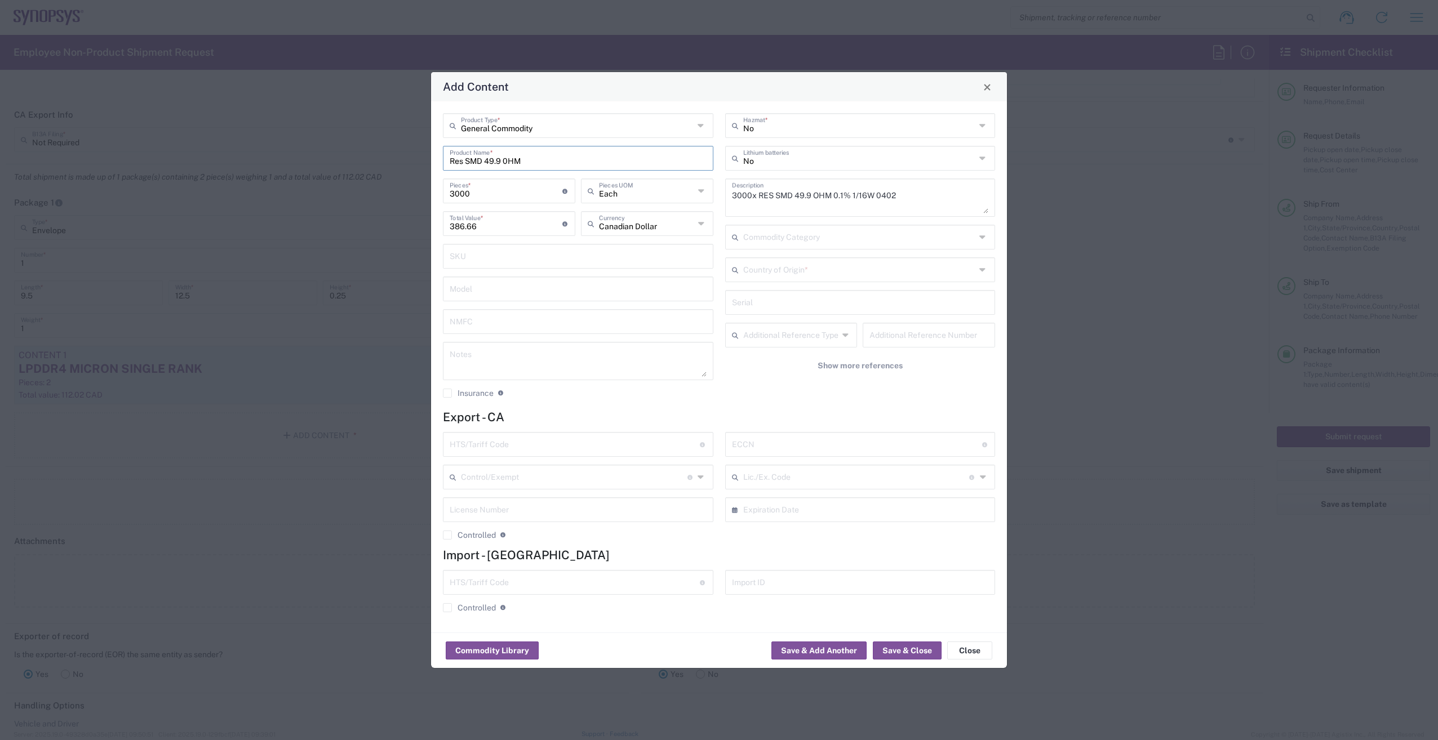
click at [429, 161] on div "Add Content General Commodity Product Type * Res SMD 49.9 0HM Product Name * 30…" at bounding box center [719, 370] width 1438 height 740
paste input "ES SMD 49.9 OHM 0.1% 1/16W 0402"
type input "RES SMD 49.9 OHM 0.1% 1/16W 0402"
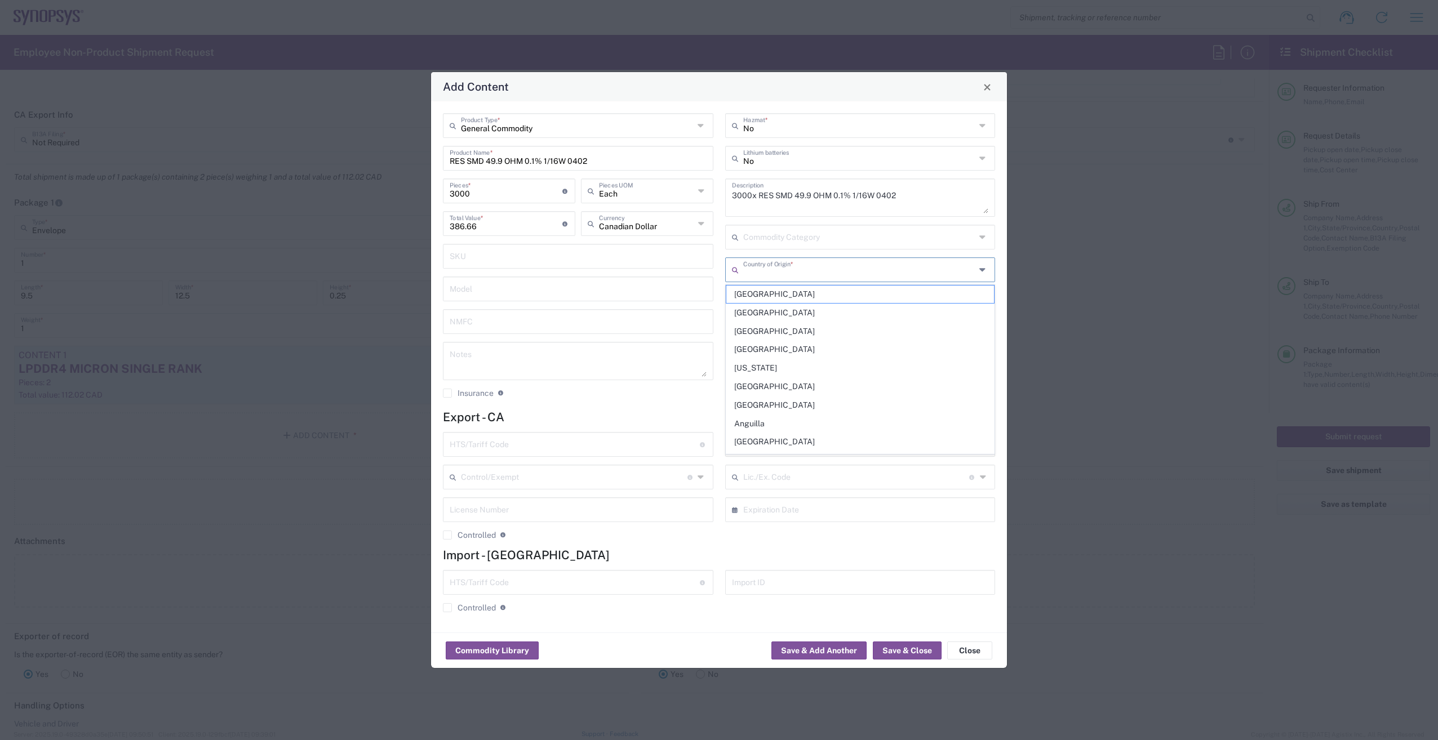
click at [819, 270] on input "text" at bounding box center [859, 269] width 233 height 20
click at [778, 300] on span "[GEOGRAPHIC_DATA]" at bounding box center [860, 294] width 268 height 17
type input "[GEOGRAPHIC_DATA]"
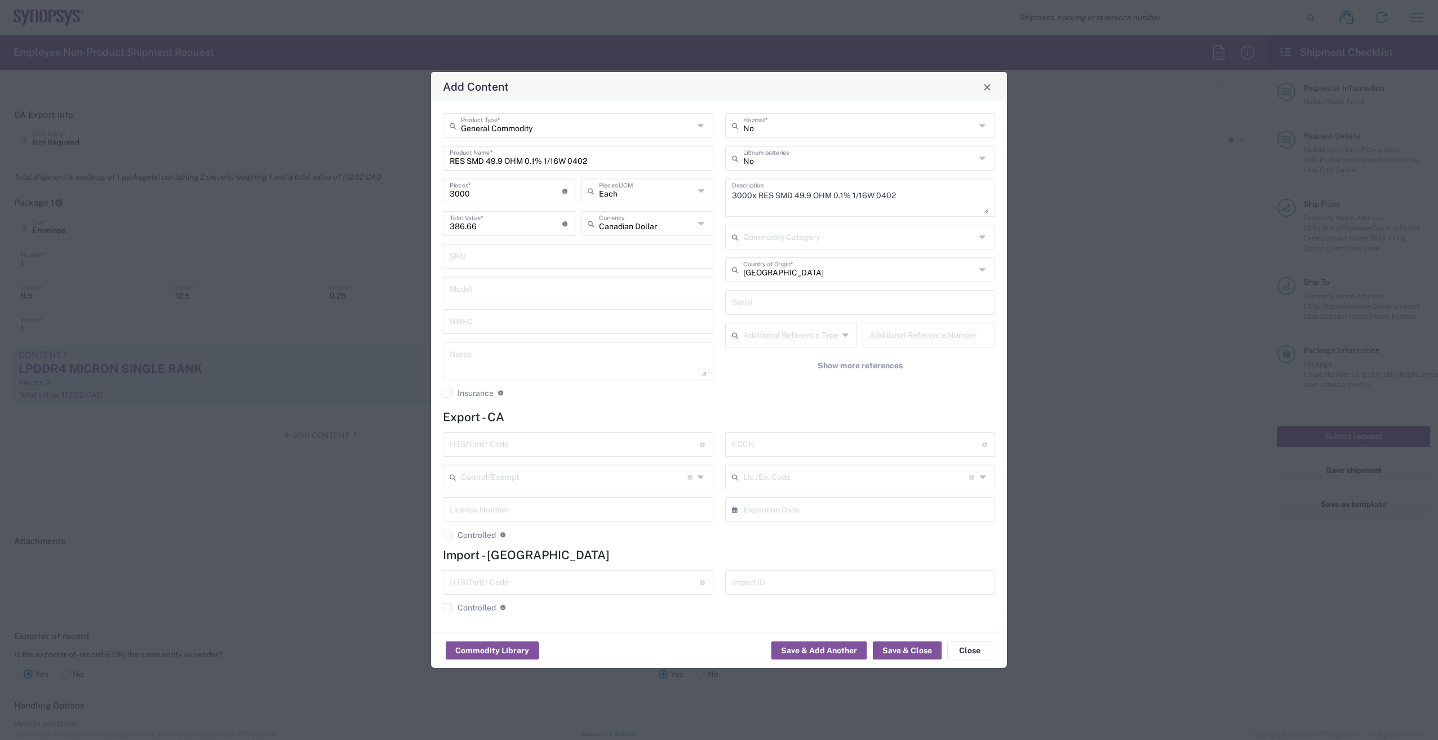
click at [522, 451] on input "text" at bounding box center [575, 444] width 250 height 20
paste input "8533.21.0030"
type input "8533.21.0030"
click at [845, 446] on input "text" at bounding box center [857, 444] width 250 height 20
click at [814, 447] on input "text" at bounding box center [857, 444] width 250 height 20
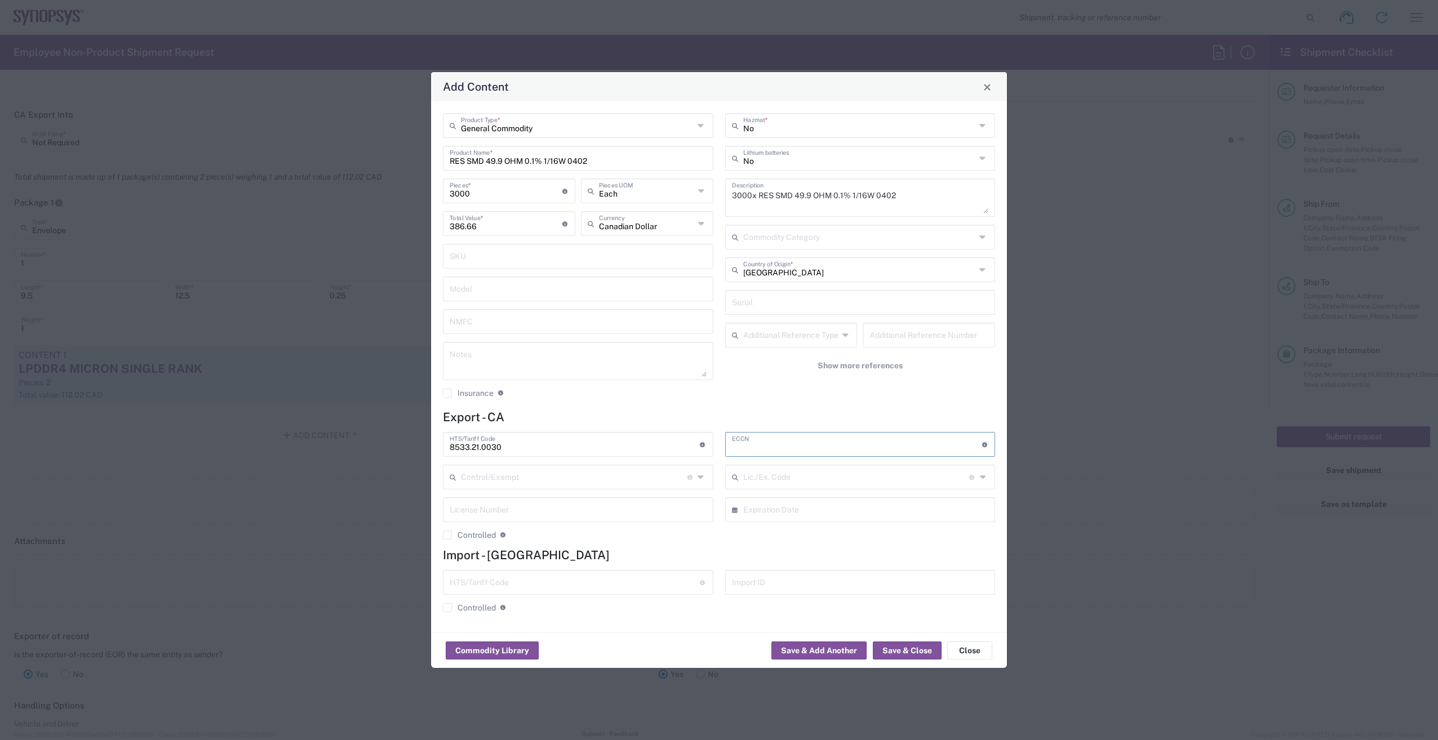
paste input "EAR99"
type input "EAR99"
click at [895, 646] on button "Save & Close" at bounding box center [907, 651] width 69 height 18
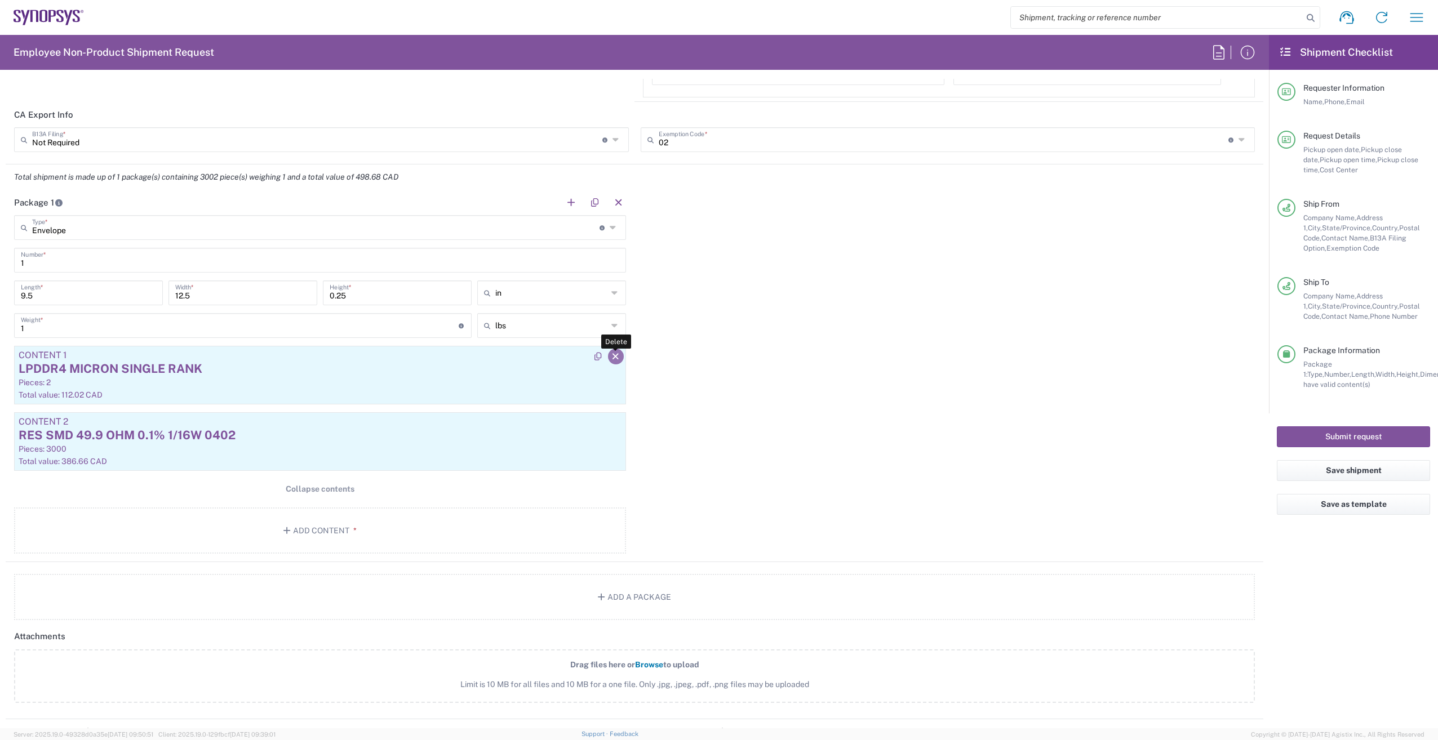
click at [611, 360] on icon "button" at bounding box center [616, 357] width 10 height 8
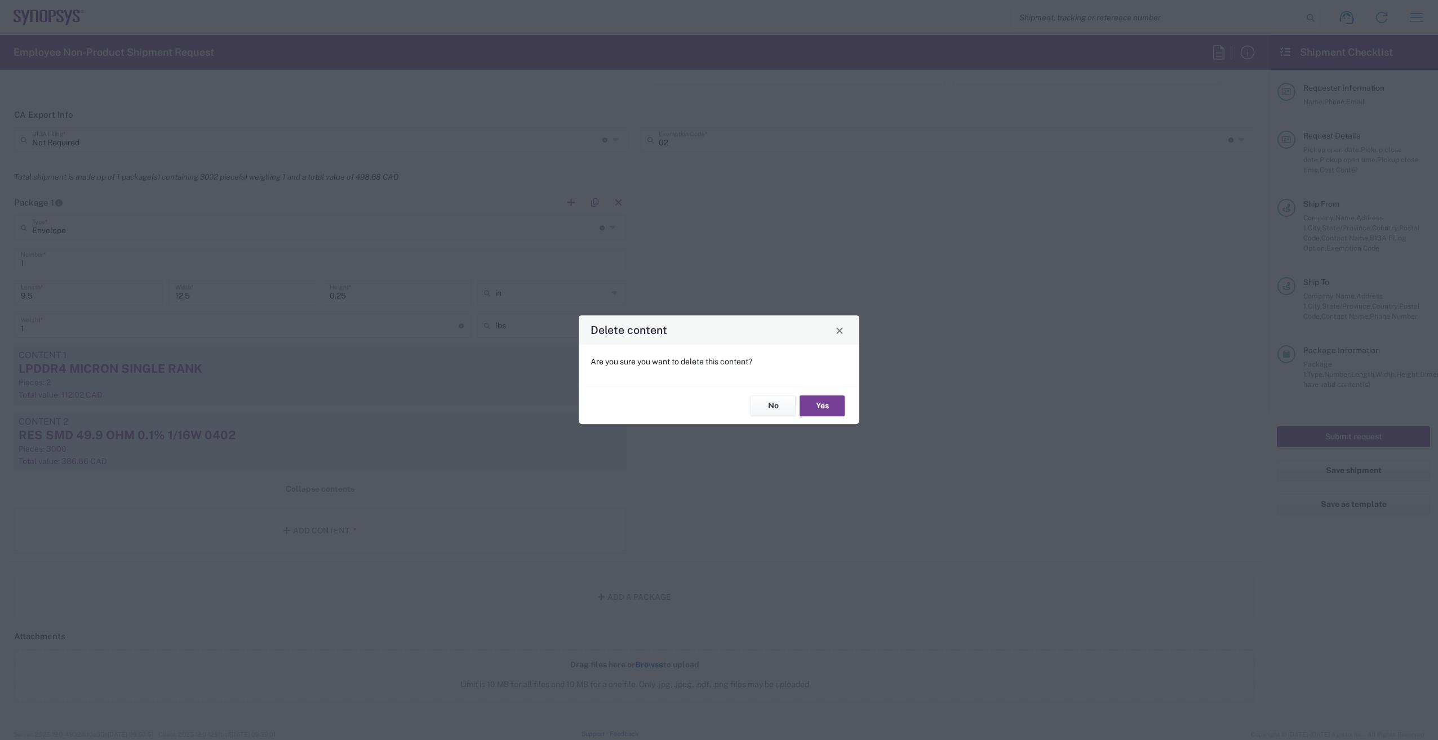
click at [832, 401] on button "Yes" at bounding box center [822, 406] width 45 height 21
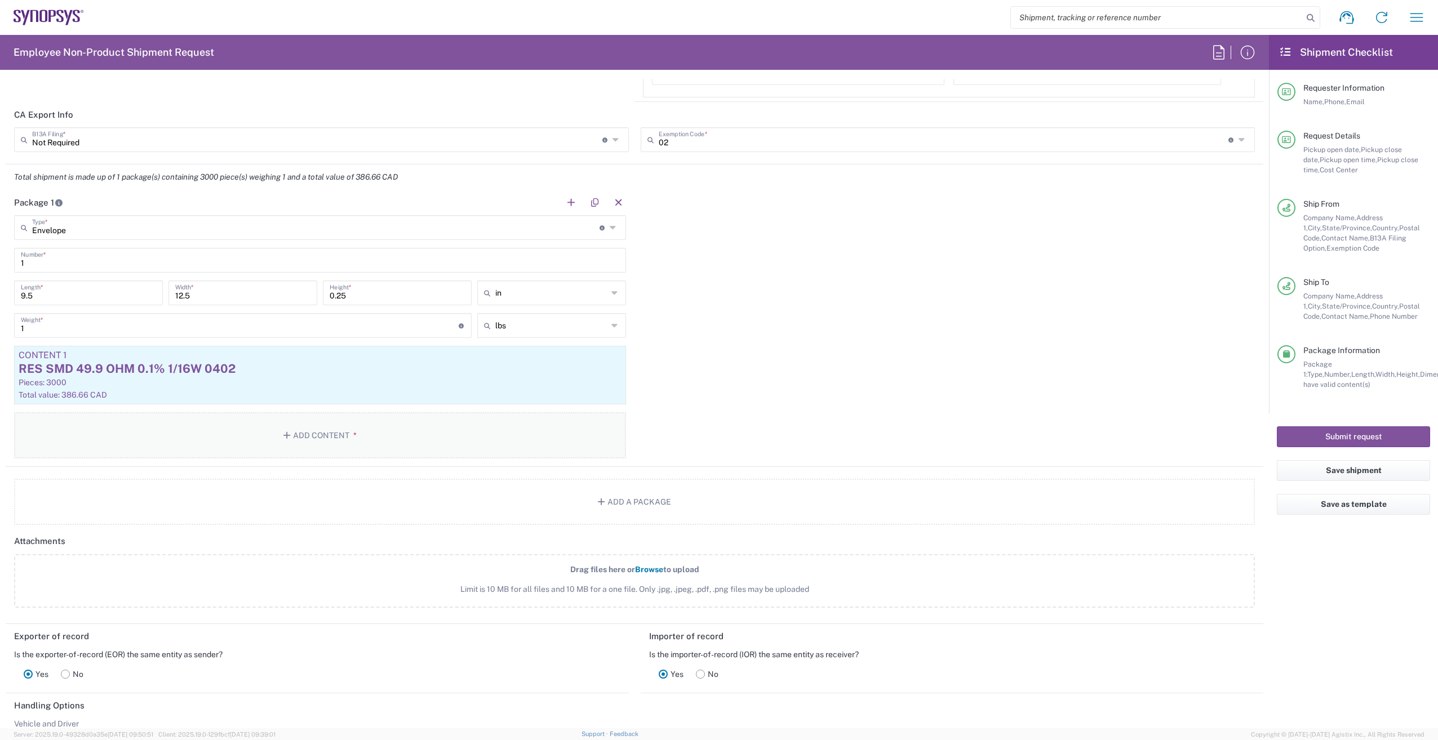
click at [332, 434] on button "Add Content *" at bounding box center [320, 435] width 612 height 46
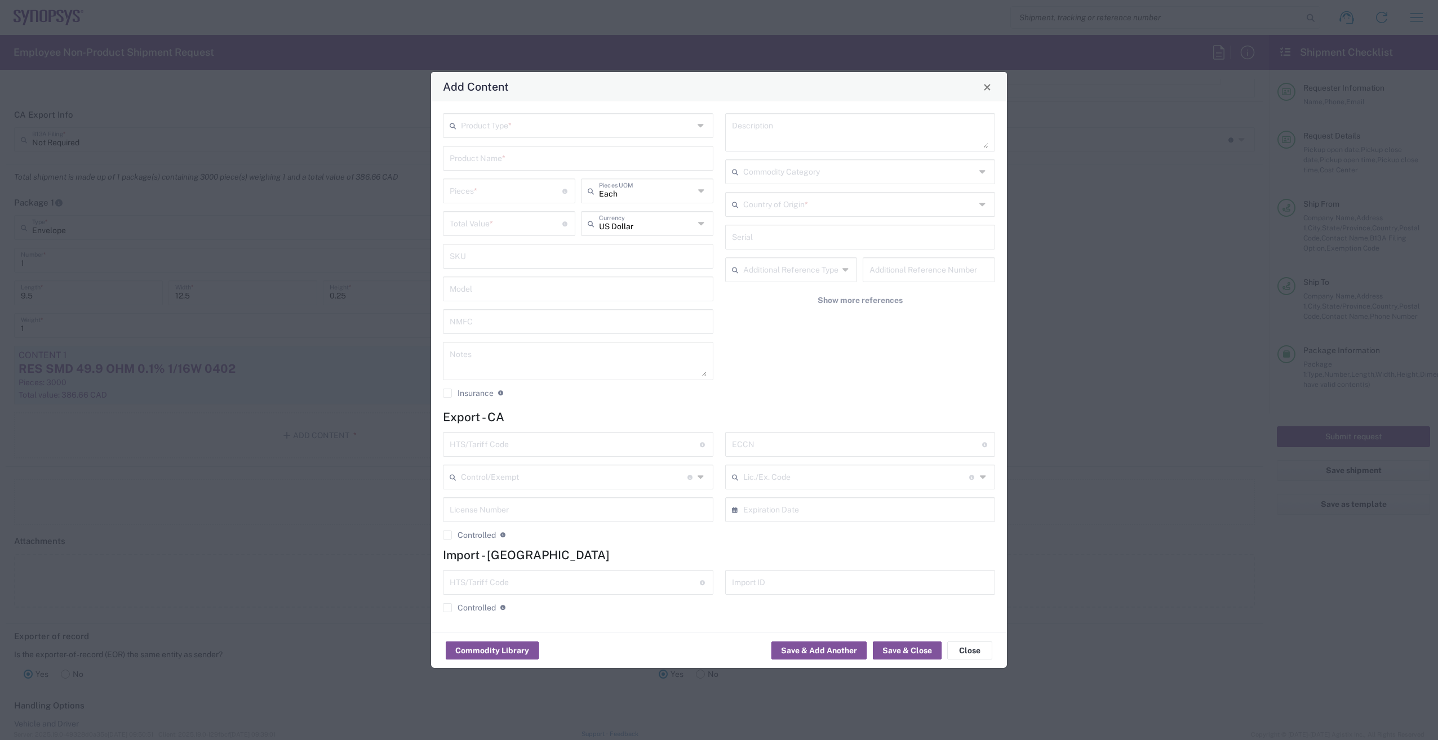
click at [532, 128] on input "text" at bounding box center [577, 125] width 233 height 20
click at [527, 128] on input "text" at bounding box center [577, 125] width 233 height 20
paste input "DC CONVERTER 0.5-5.5V"
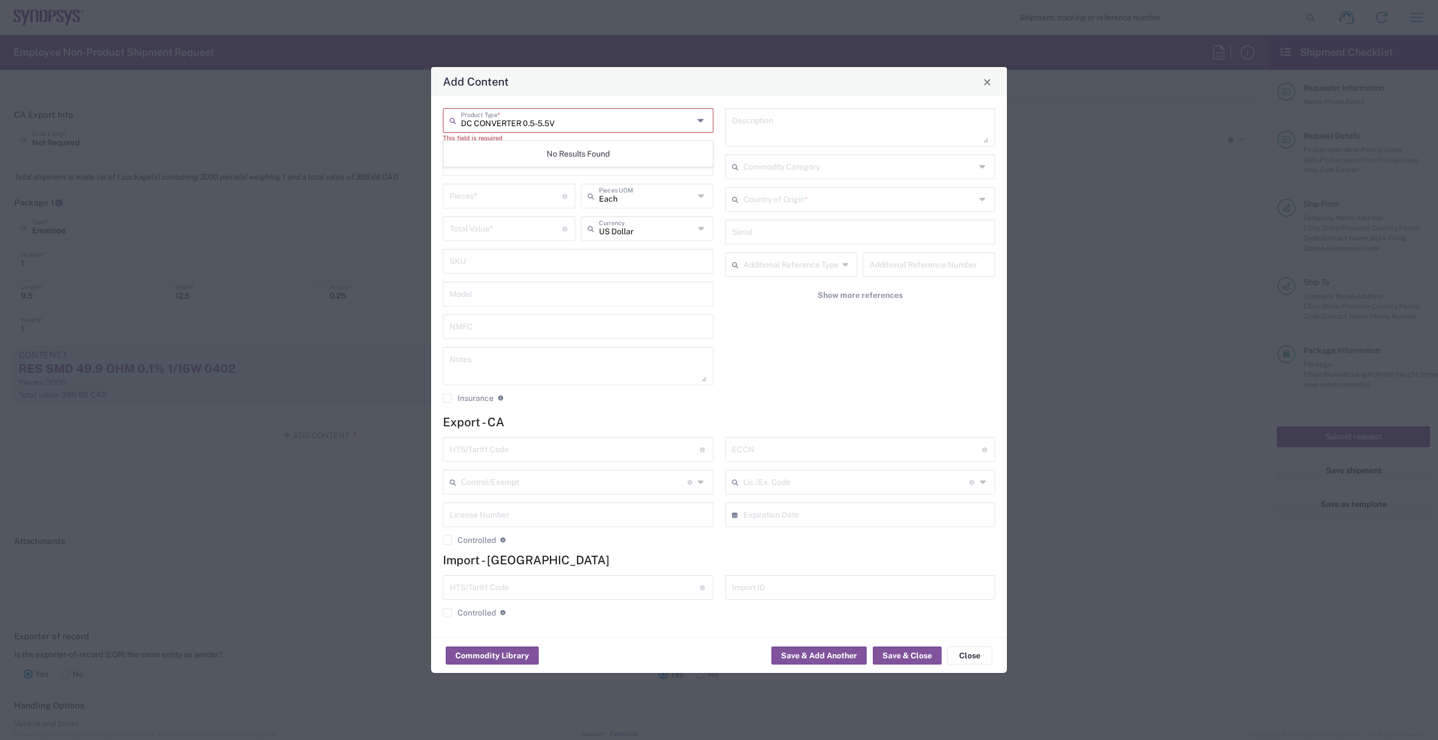
type input "DC CONVERTER 0.5-5.5V"
click at [702, 119] on icon at bounding box center [702, 121] width 9 height 18
click at [687, 125] on input "DC CONVERTER 0.5-5.5V" at bounding box center [577, 120] width 233 height 20
click at [534, 168] on span "General Commodity" at bounding box center [578, 168] width 268 height 17
type input "General Commodity"
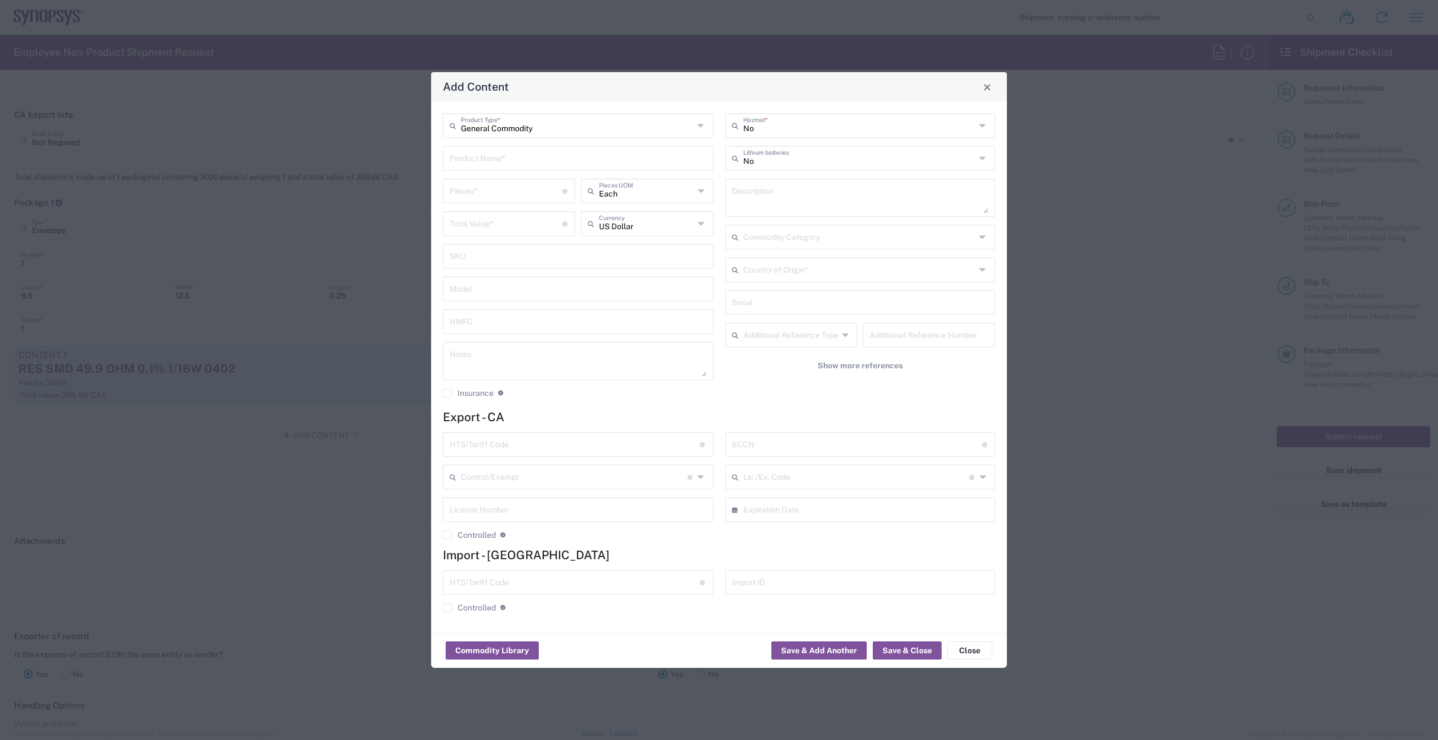
click at [535, 159] on input "text" at bounding box center [578, 158] width 257 height 20
paste input "DC CONVERTER 0.5-5.5V"
type input "DC CONVERTER 0.5-5.5V"
click at [784, 190] on textarea at bounding box center [860, 198] width 257 height 32
paste textarea "DC CONVERTER 0.5-5.5V"
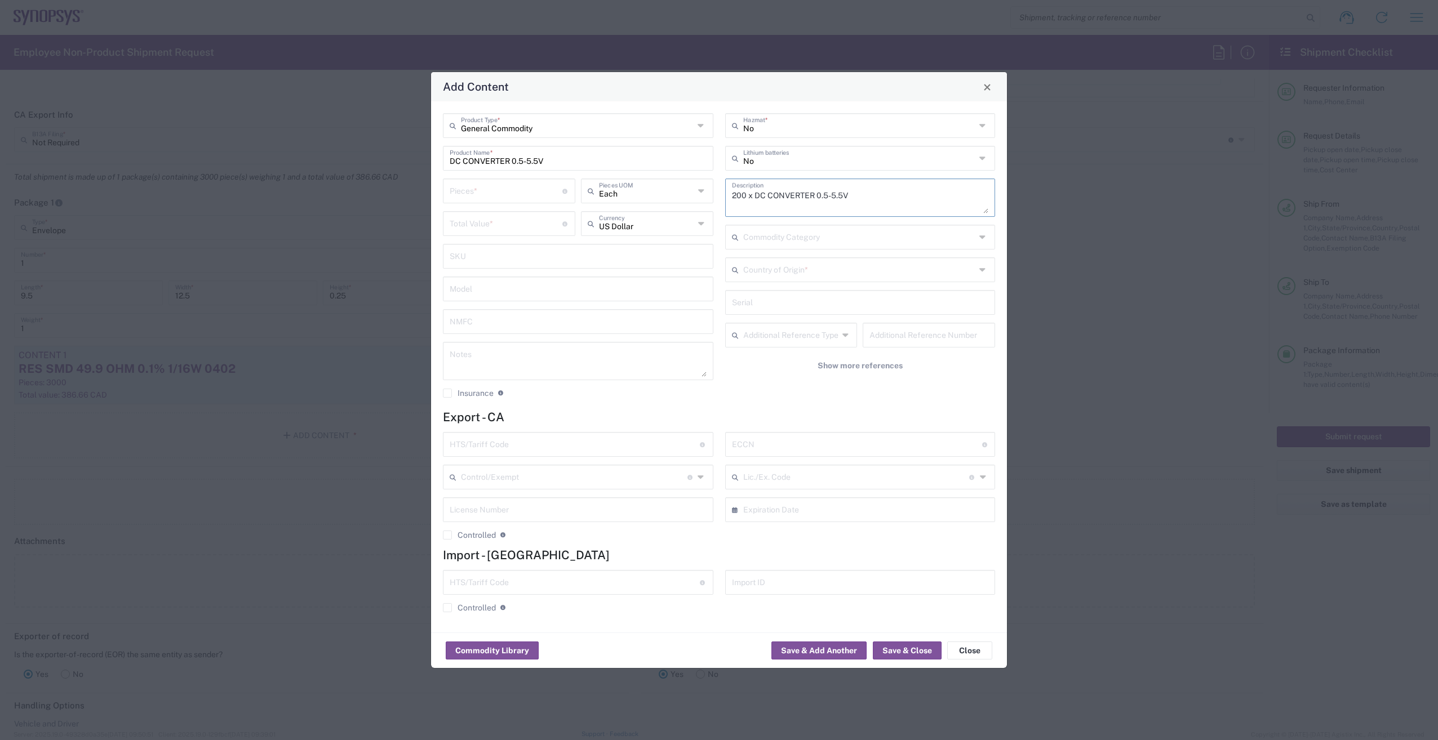
type textarea "200 x DC CONVERTER 0.5-5.5V"
drag, startPoint x: 705, startPoint y: 218, endPoint x: 699, endPoint y: 223, distance: 8.0
click at [704, 218] on icon at bounding box center [702, 224] width 8 height 18
click at [623, 245] on span "Canadian Dollar" at bounding box center [647, 247] width 130 height 17
type input "Canadian Dollar"
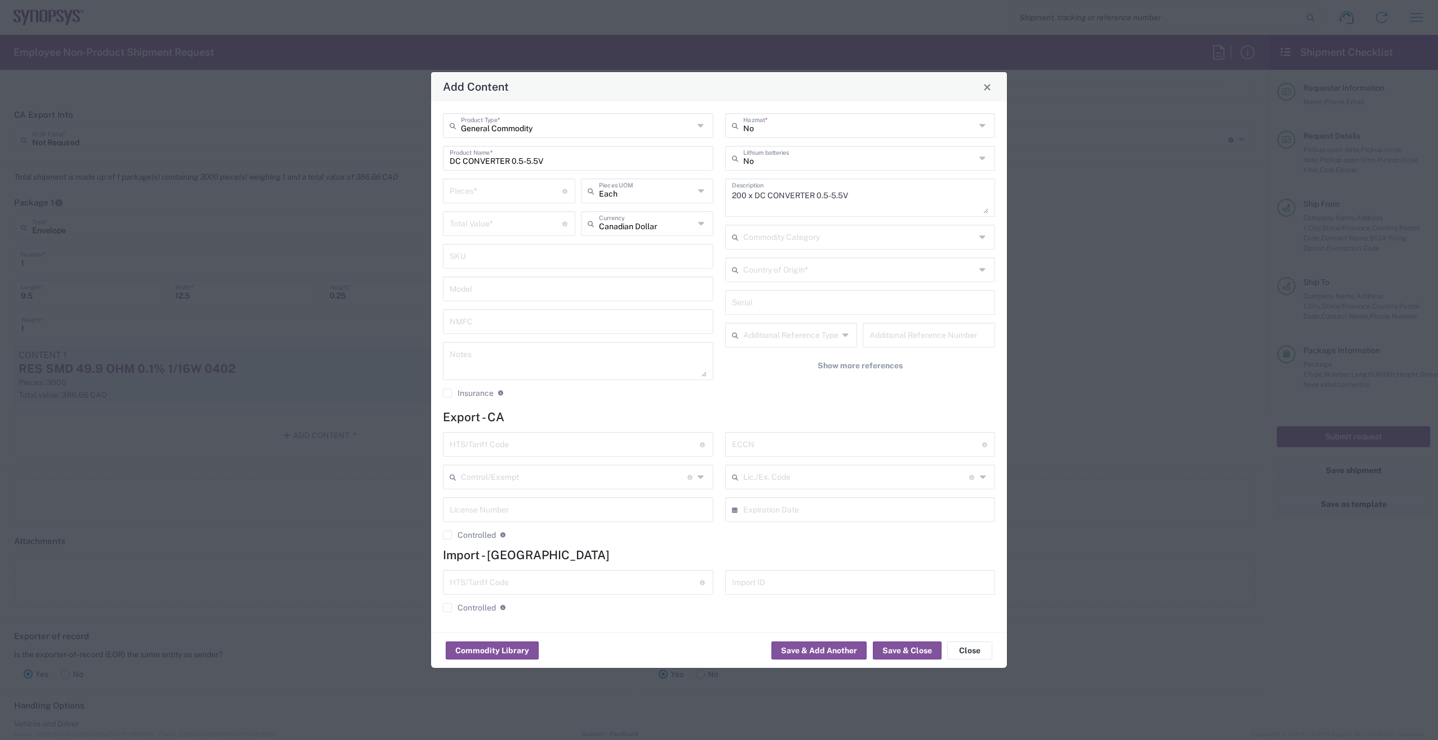
click at [512, 194] on input "number" at bounding box center [506, 190] width 113 height 20
type input "200"
click at [512, 231] on input "number" at bounding box center [506, 223] width 113 height 20
drag, startPoint x: 497, startPoint y: 227, endPoint x: 401, endPoint y: 233, distance: 96.5
click at [401, 233] on div "Add Content General Commodity Product Type * DC CONVERTER 0.5-5.5V Product Name…" at bounding box center [719, 370] width 1438 height 740
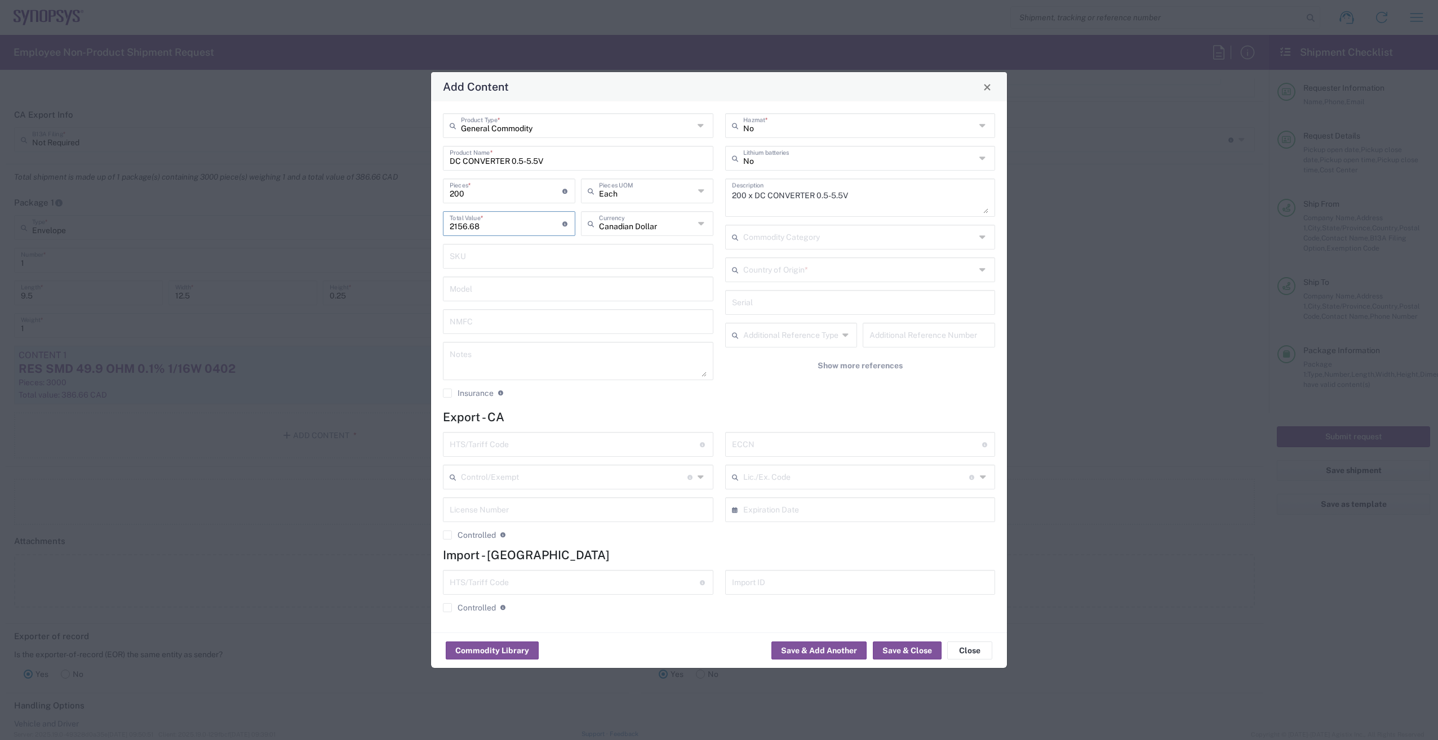
type input "2156.68"
click at [793, 272] on input "text" at bounding box center [859, 269] width 233 height 20
type input "[GEOGRAPHIC_DATA]"
click at [766, 299] on span "[GEOGRAPHIC_DATA]" at bounding box center [860, 294] width 268 height 17
paste input "8504.40.9580"
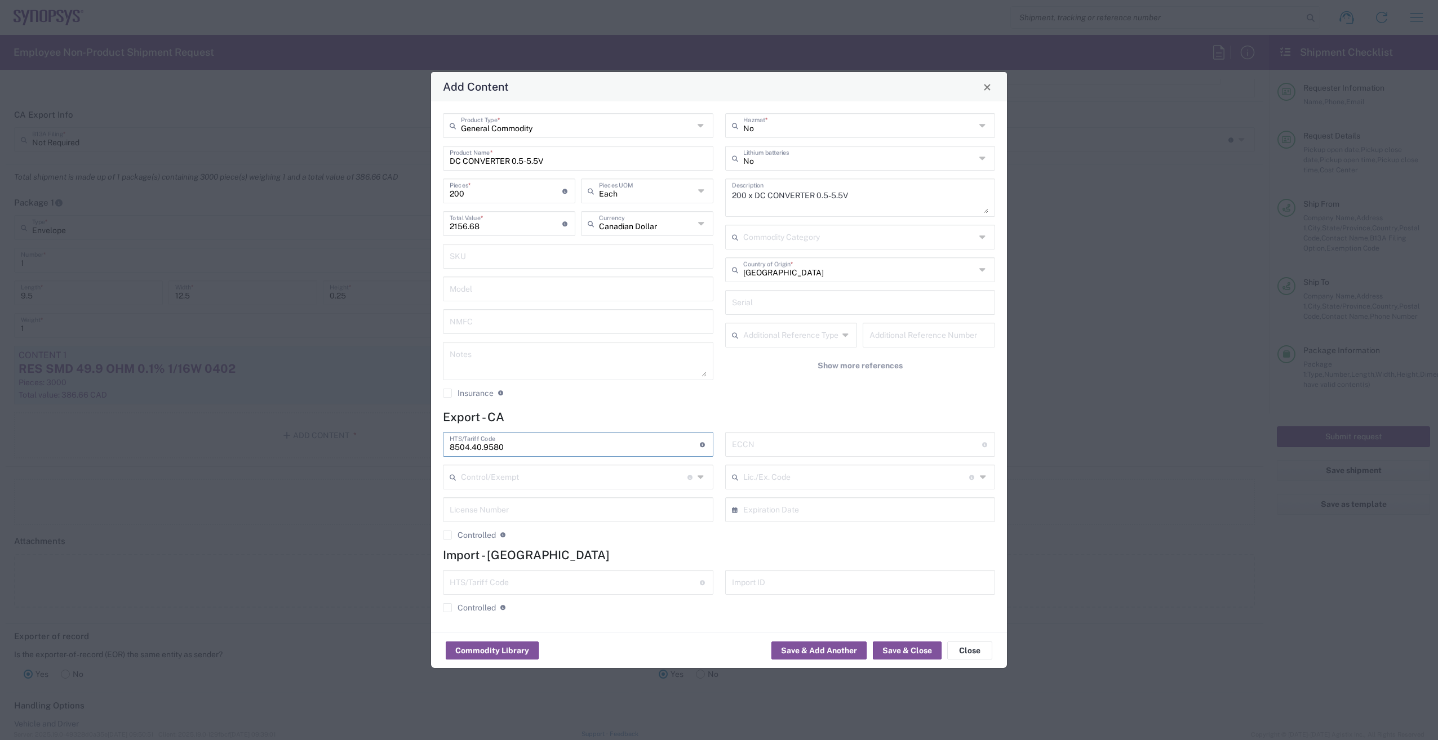
type input "8504.40.9580"
